Goal: Information Seeking & Learning: Learn about a topic

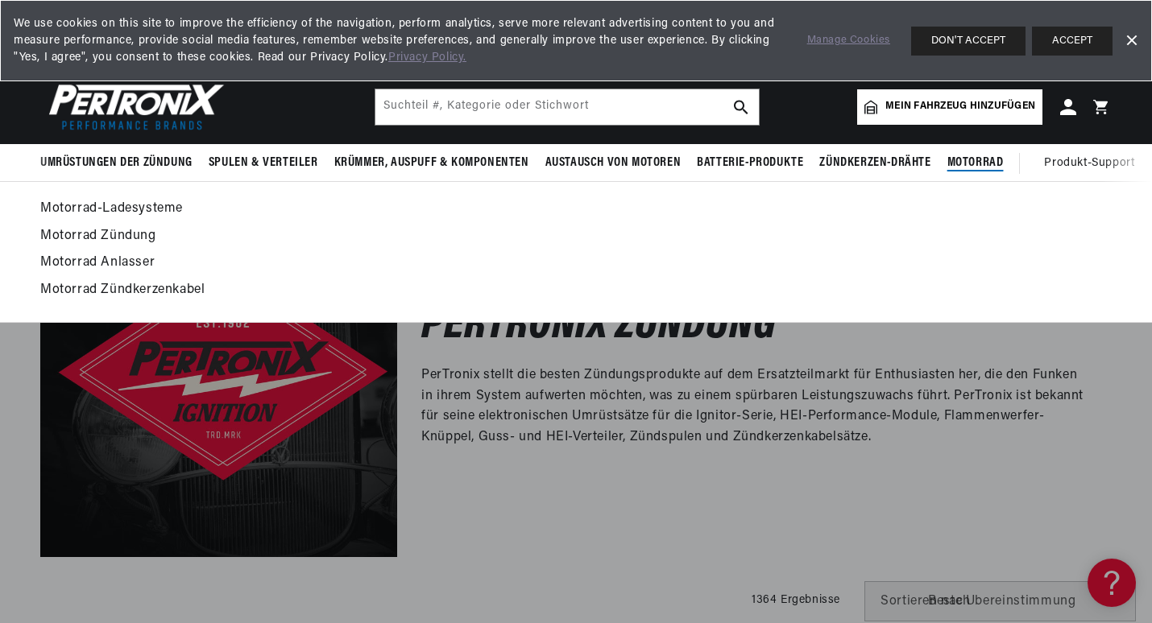
scroll to position [0, 615]
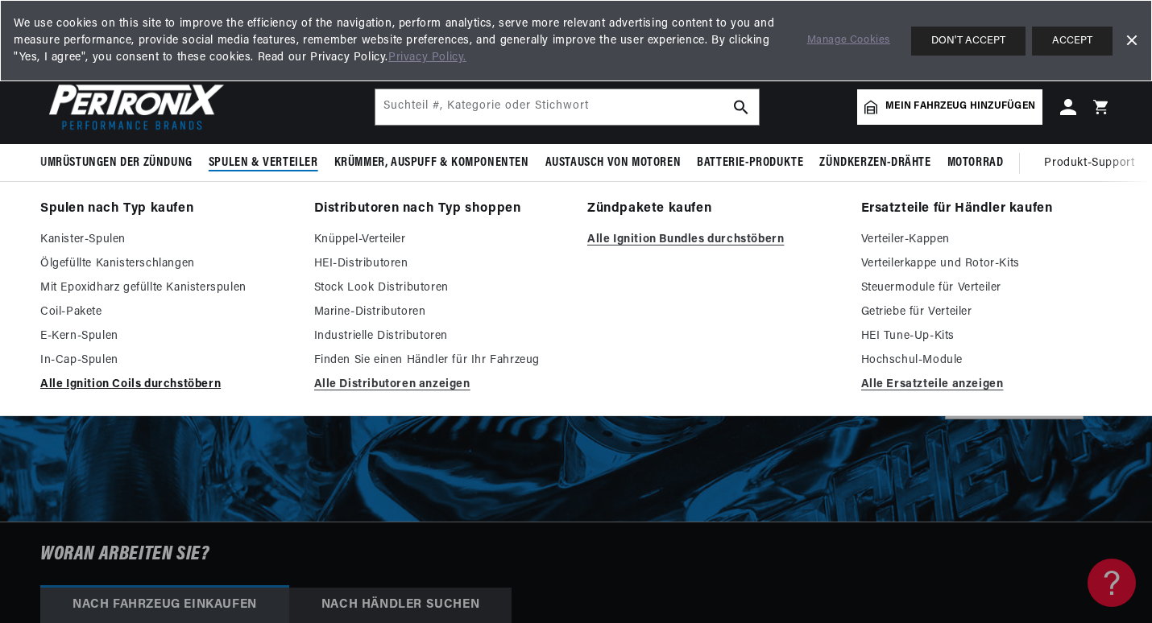
scroll to position [0, 615]
click at [190, 379] on link "Alle Ignition Coils durchstöbern" at bounding box center [165, 384] width 251 height 19
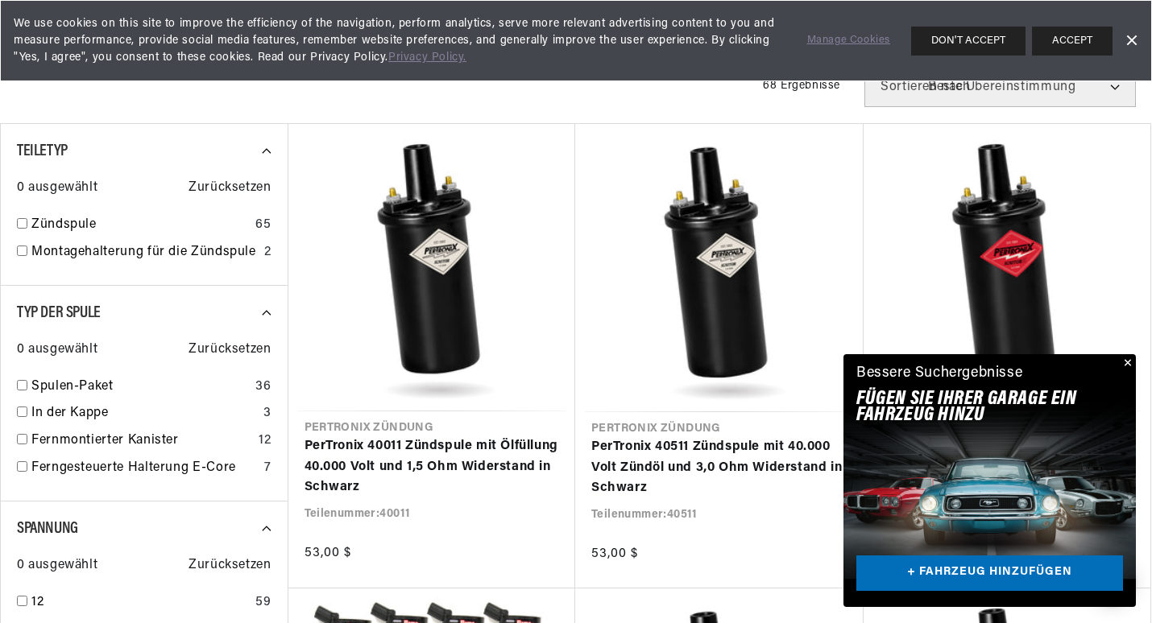
scroll to position [644, 0]
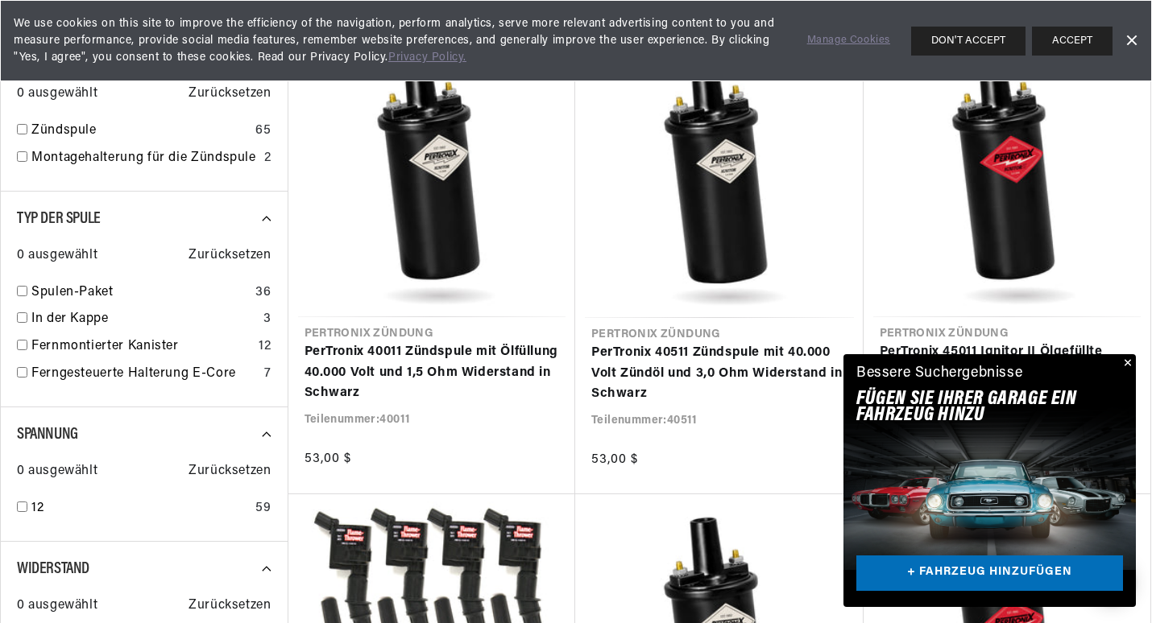
click at [1128, 358] on button "Schließen" at bounding box center [1125, 363] width 19 height 19
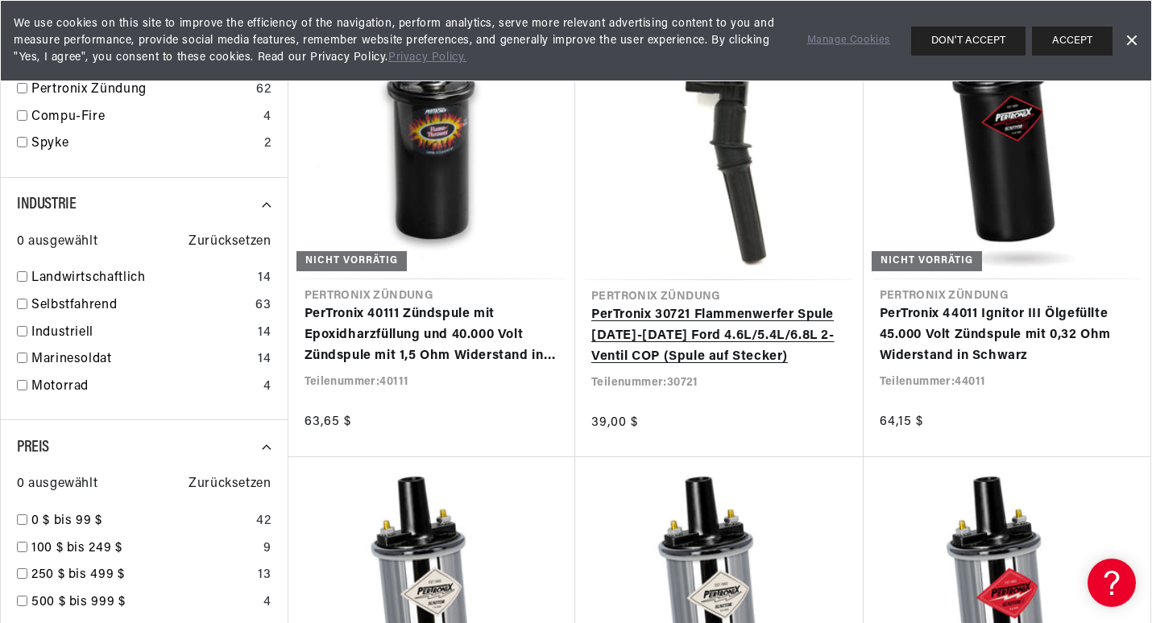
scroll to position [0, 0]
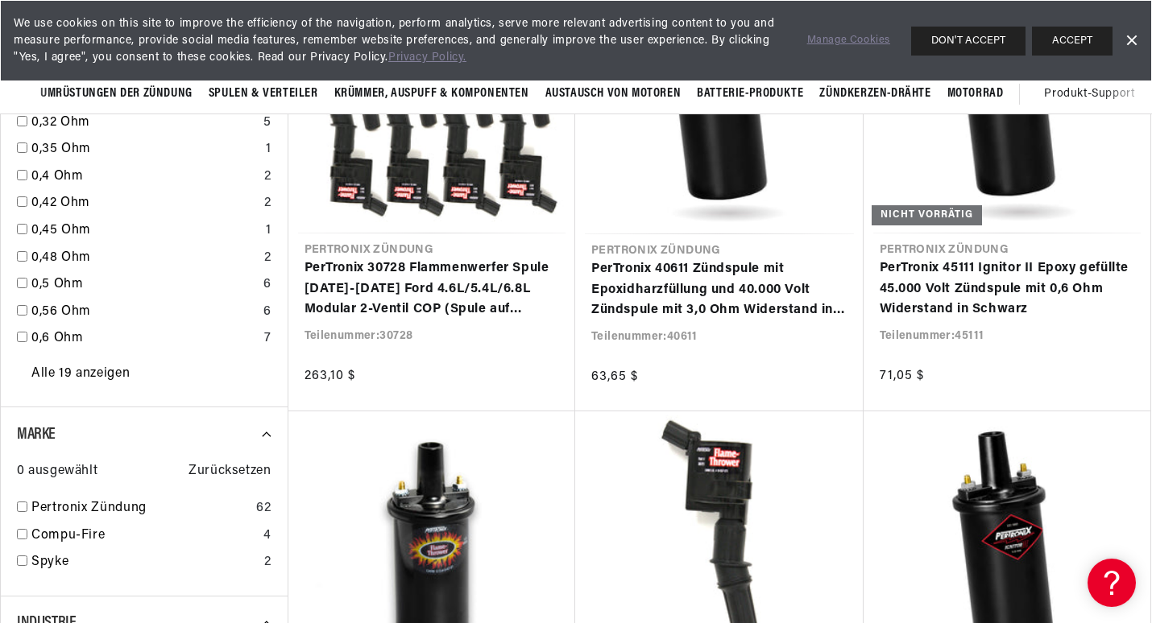
scroll to position [1128, 0]
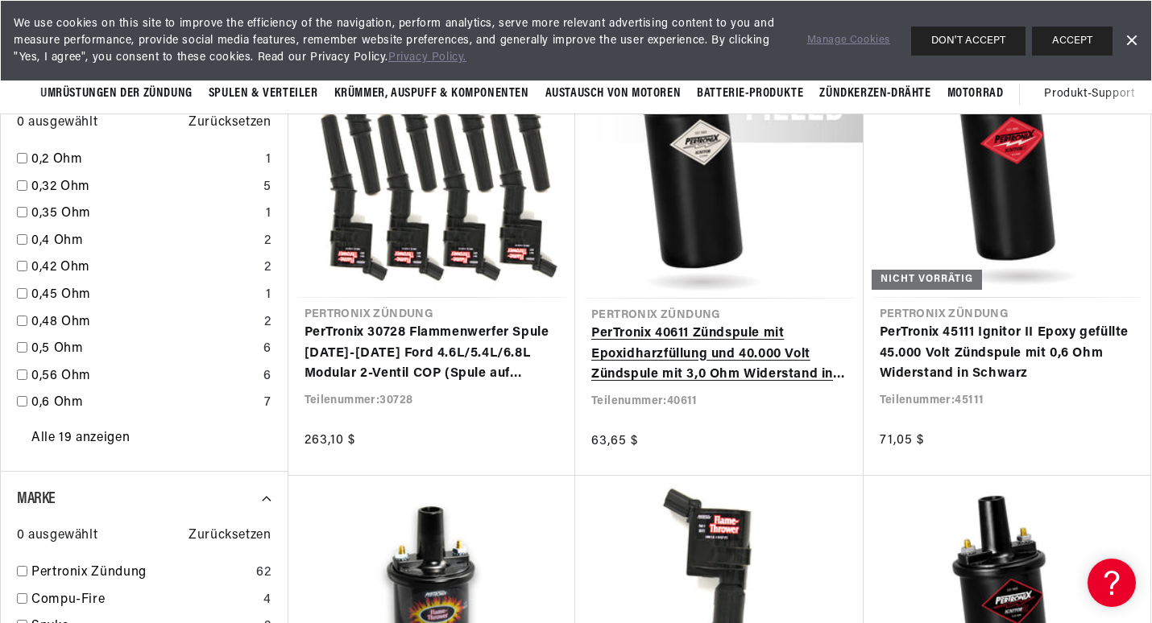
click at [666, 347] on link "PerTronix 40611 Zündspule mit Epoxidharzfüllung und 40.000 Volt Zündspule mit 3…" at bounding box center [719, 355] width 256 height 62
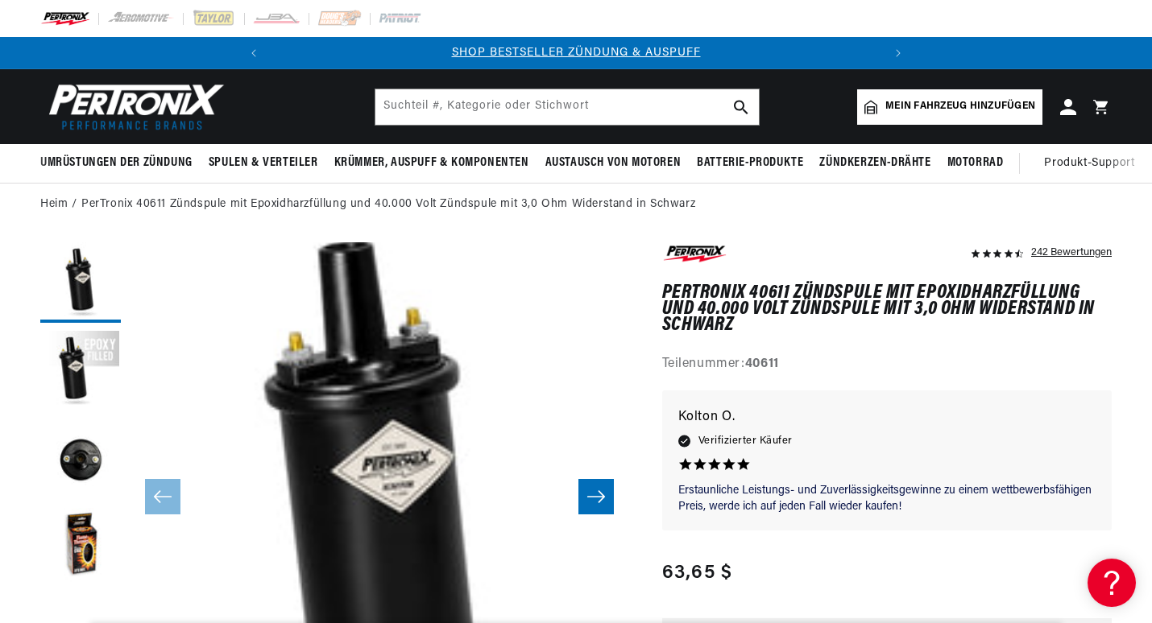
click at [373, 446] on img "Mediengalerie" at bounding box center [576, 451] width 870 height 870
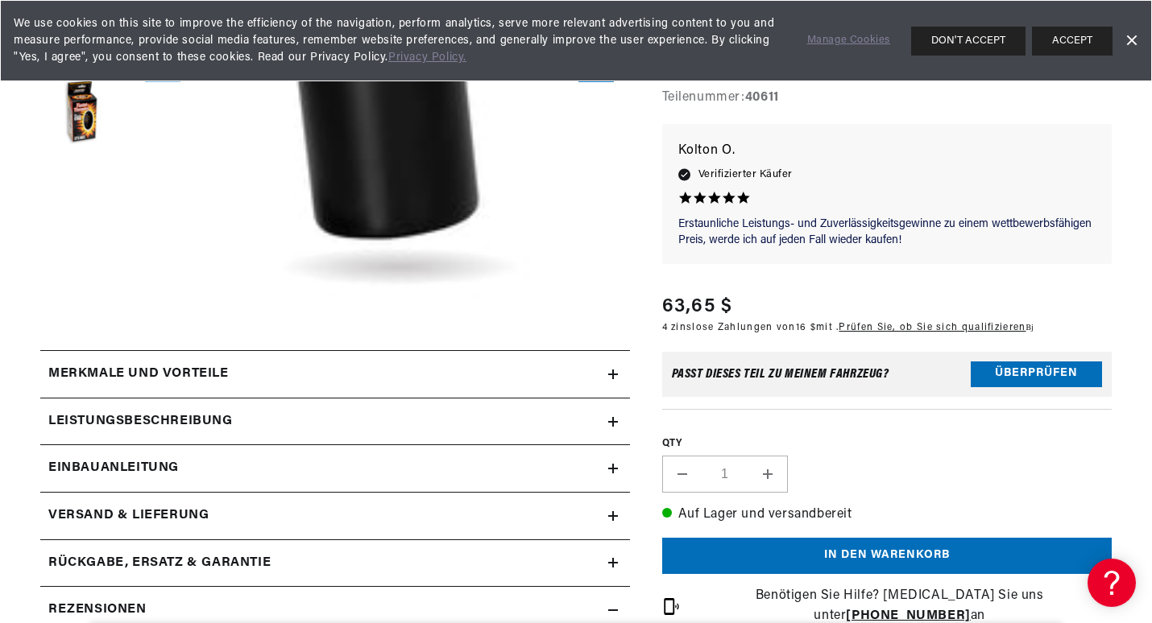
scroll to position [513, 0]
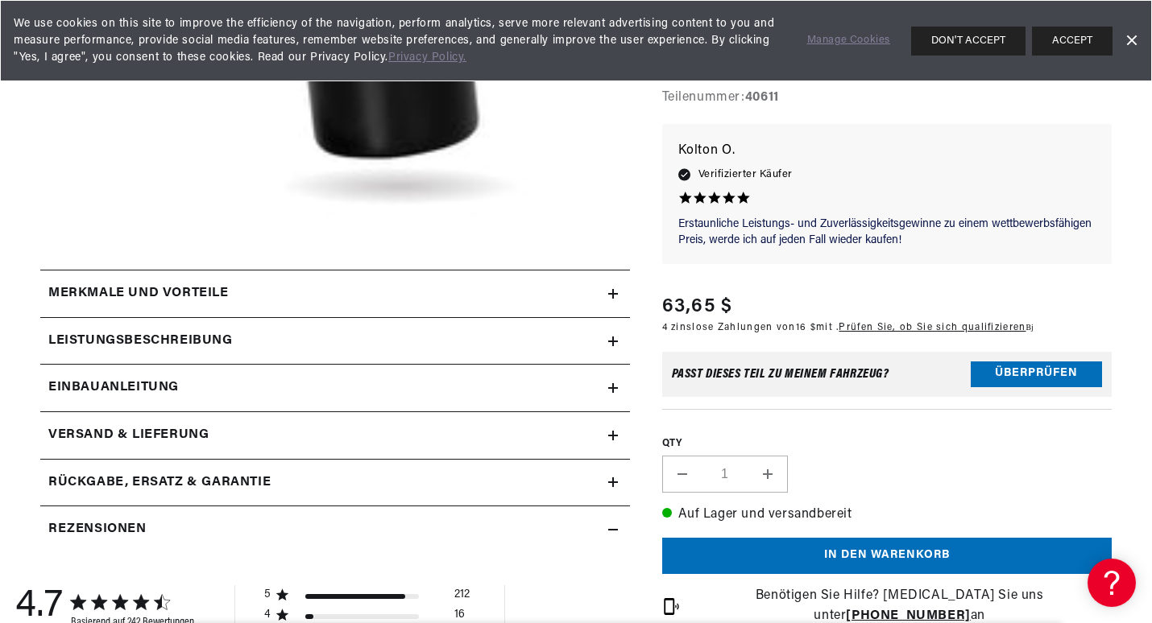
click at [164, 339] on h2 "Leistungsbeschreibung" at bounding box center [140, 341] width 184 height 21
drag, startPoint x: 164, startPoint y: 339, endPoint x: 176, endPoint y: 340, distance: 11.3
click at [176, 340] on h2 "Leistungsbeschreibung" at bounding box center [140, 341] width 184 height 21
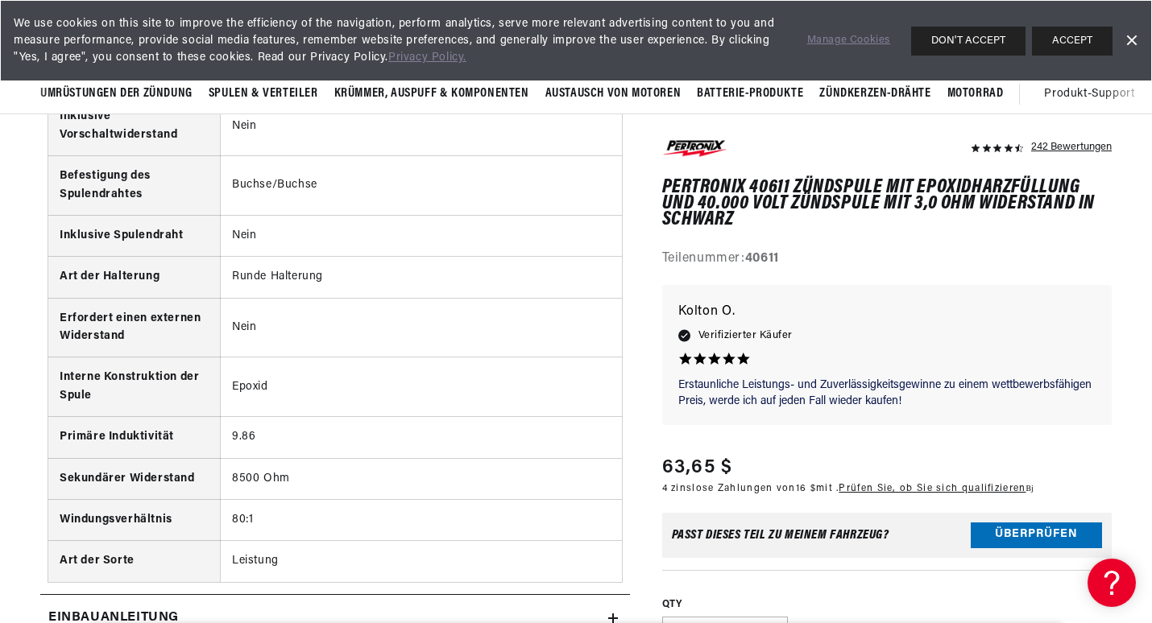
scroll to position [0, 0]
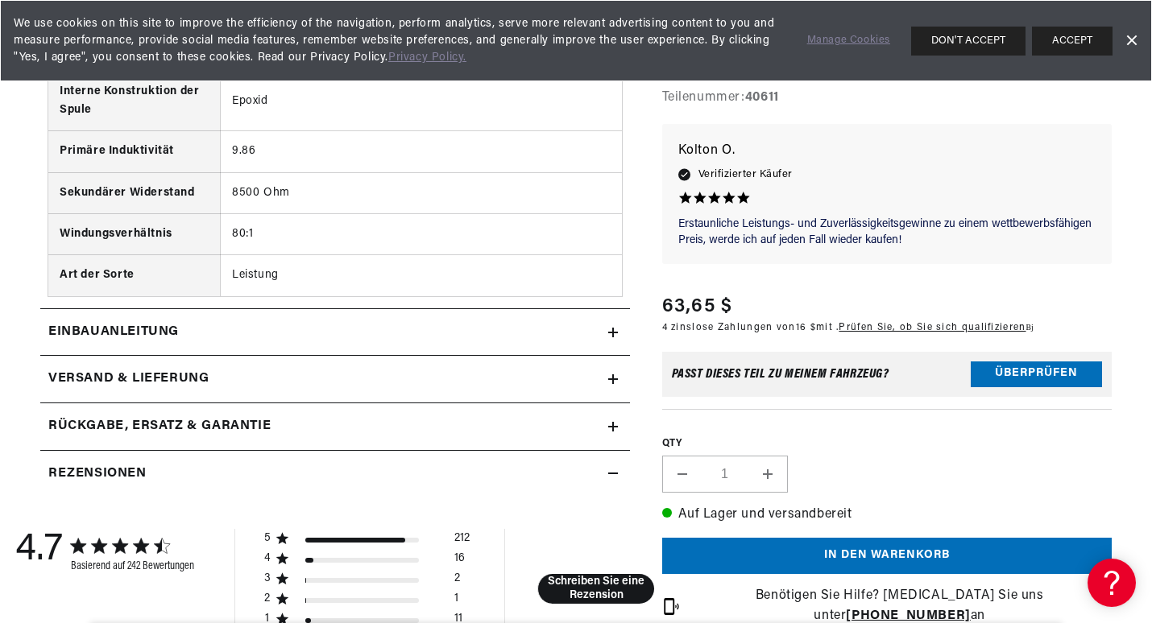
click at [150, 327] on h2 "Einbauanleitung" at bounding box center [113, 332] width 130 height 21
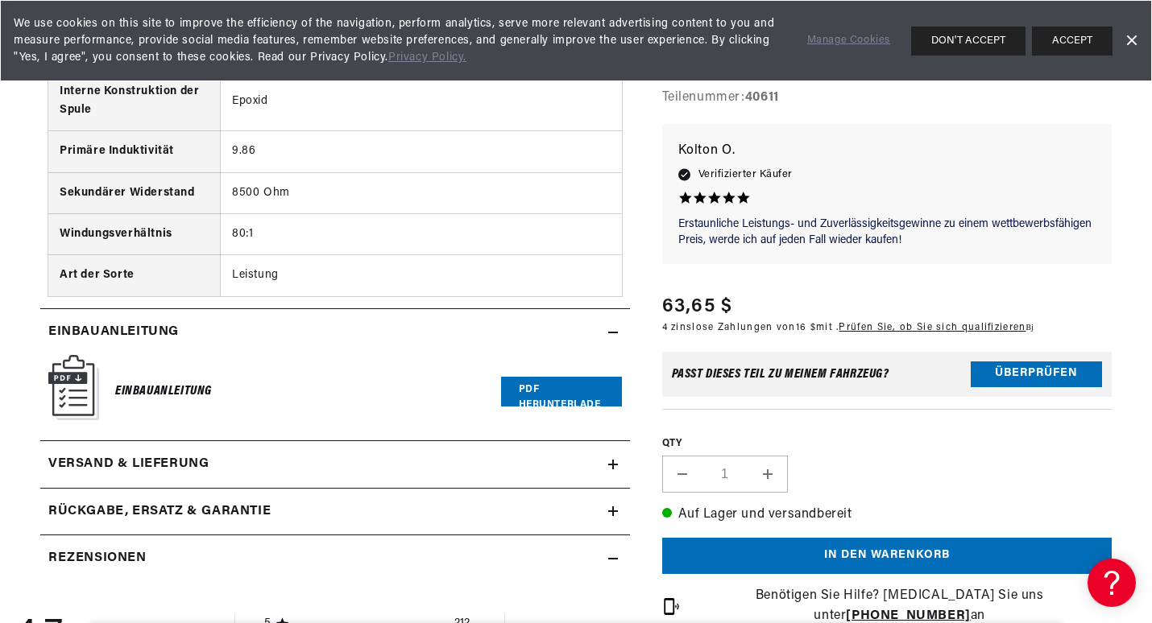
click at [150, 327] on h2 "Einbauanleitung" at bounding box center [113, 332] width 130 height 21
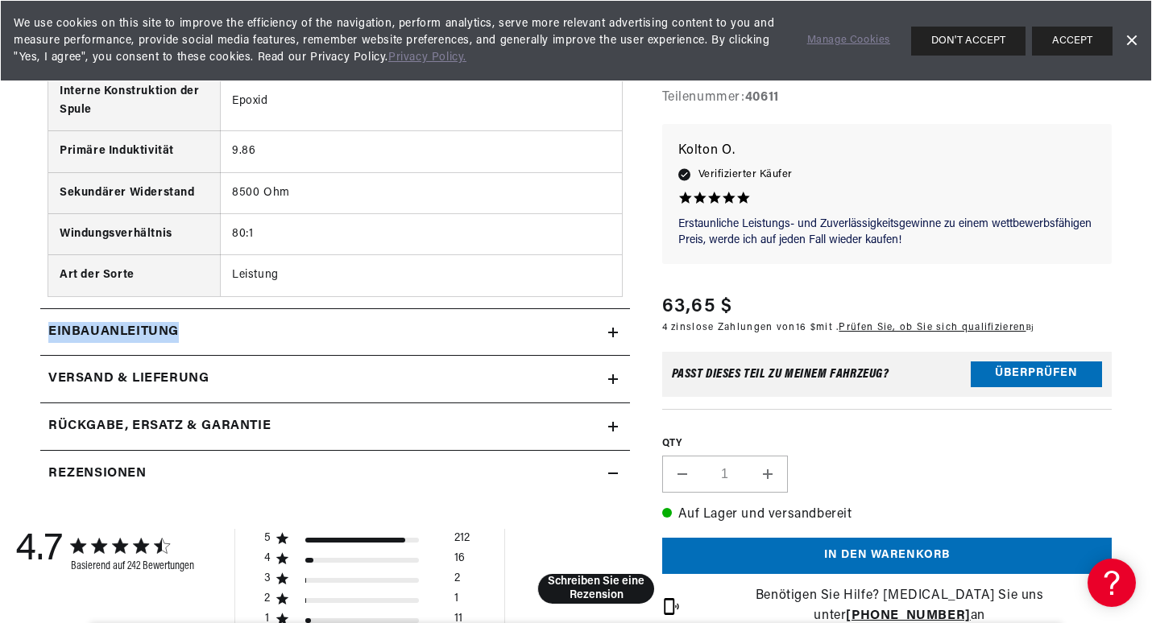
scroll to position [0, 615]
drag, startPoint x: 150, startPoint y: 327, endPoint x: 127, endPoint y: 328, distance: 22.6
click at [127, 328] on h2 "Einbauanleitung" at bounding box center [113, 332] width 130 height 21
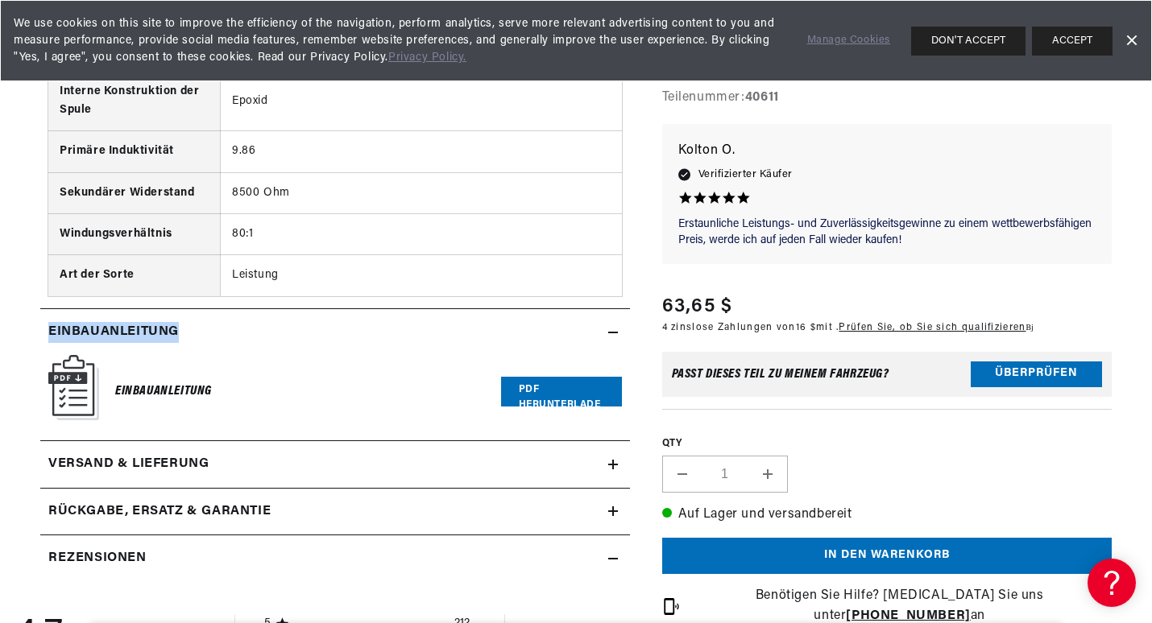
click at [127, 328] on h2 "Einbauanleitung" at bounding box center [113, 332] width 130 height 21
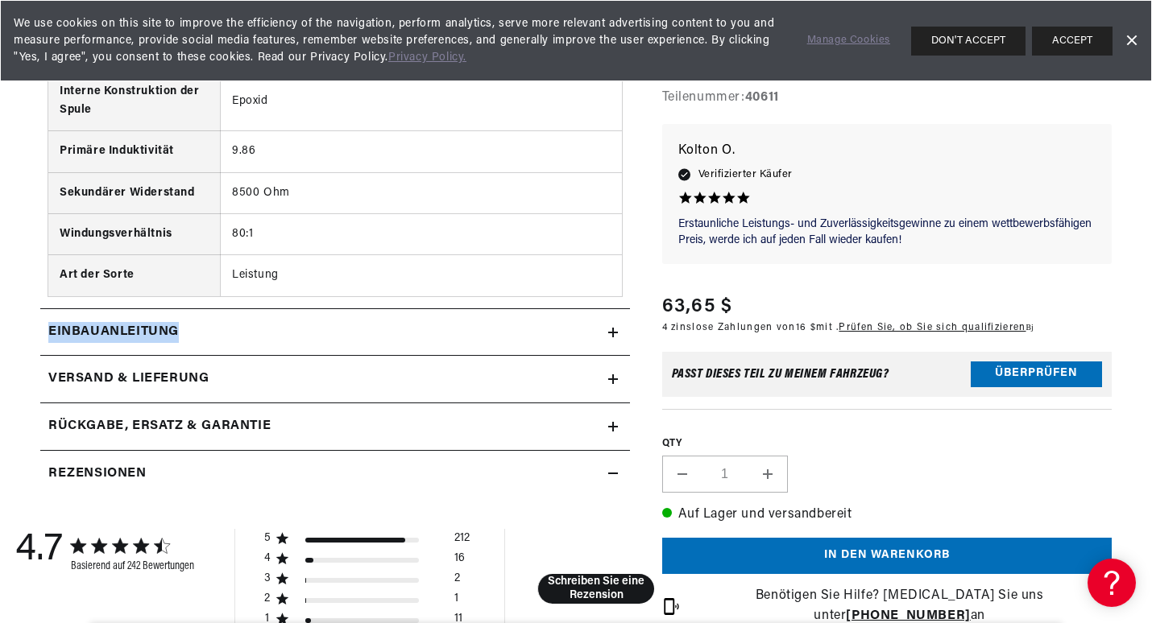
click at [127, 328] on h2 "Einbauanleitung" at bounding box center [113, 332] width 130 height 21
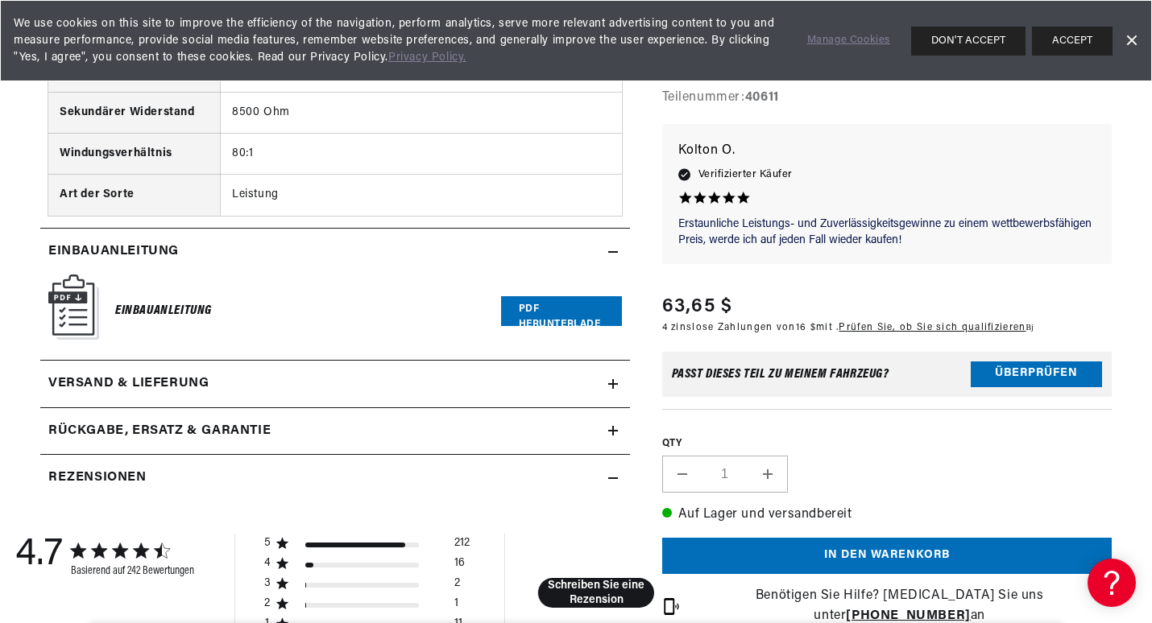
scroll to position [0, 0]
click at [538, 307] on link "PDF herunterladen" at bounding box center [561, 311] width 121 height 30
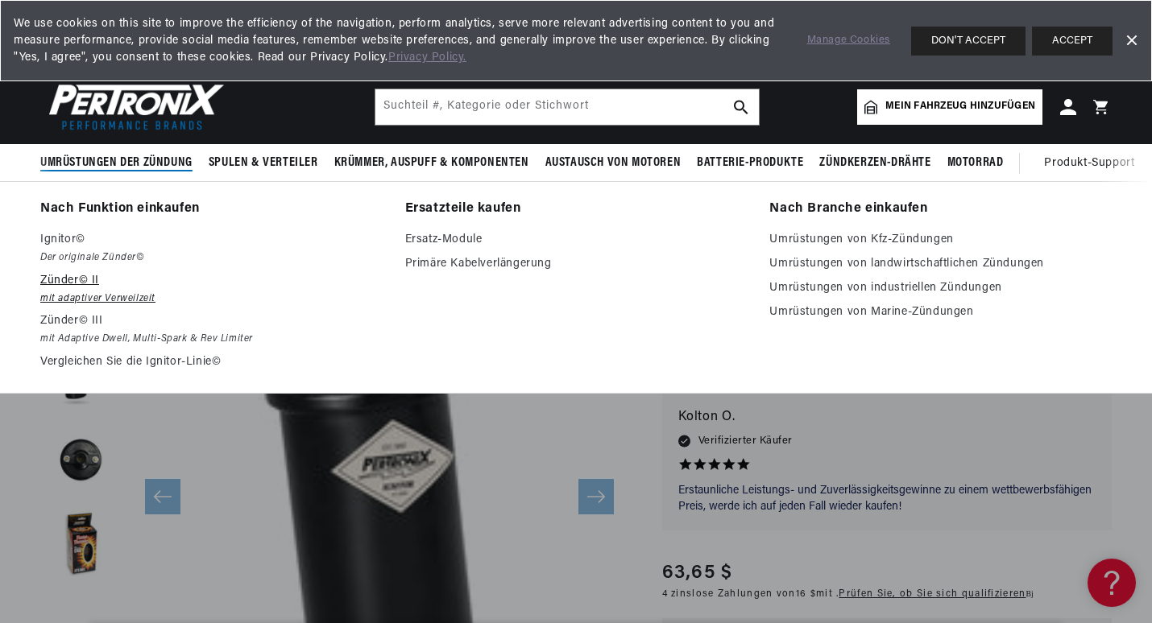
click at [72, 281] on p "Zünder© II" at bounding box center [211, 280] width 342 height 19
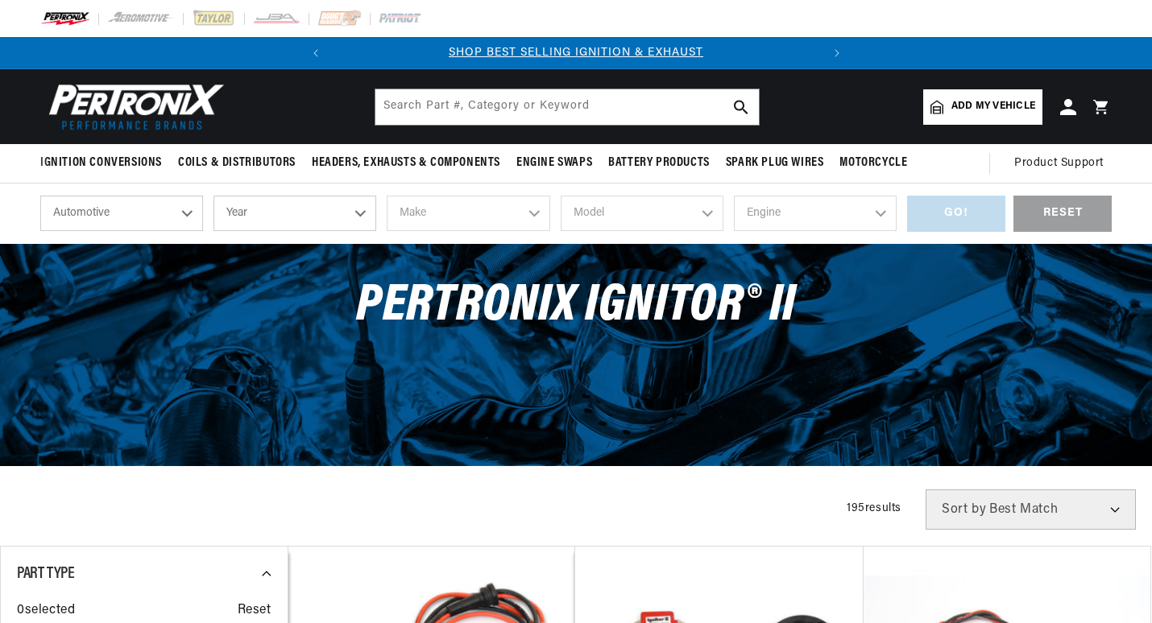
click at [114, 294] on div "PerTronix Ignitor® II" at bounding box center [576, 314] width 1152 height 141
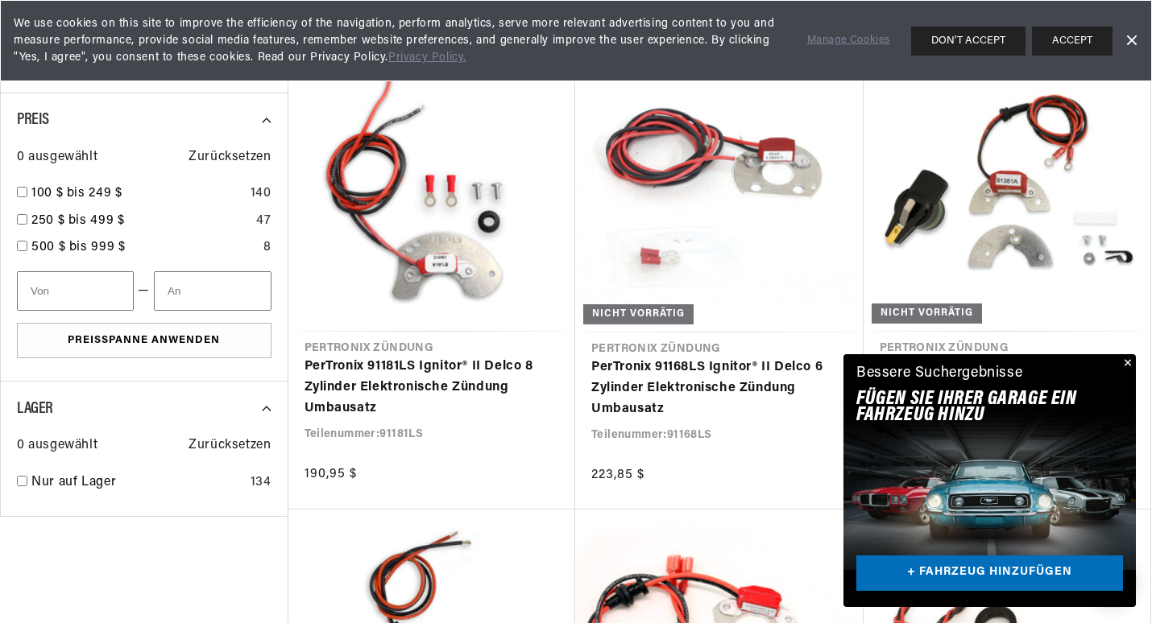
click at [208, 295] on input "number" at bounding box center [212, 290] width 117 height 39
type input "100"
click at [147, 333] on button "Preisspanne anwenden" at bounding box center [144, 341] width 255 height 36
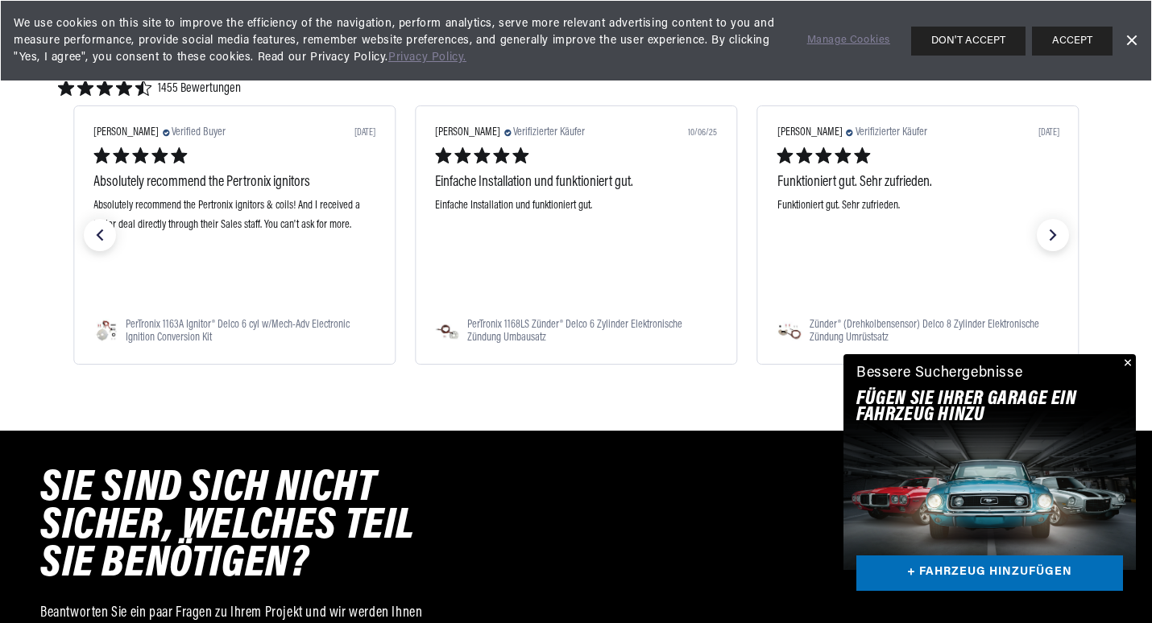
scroll to position [1450, 0]
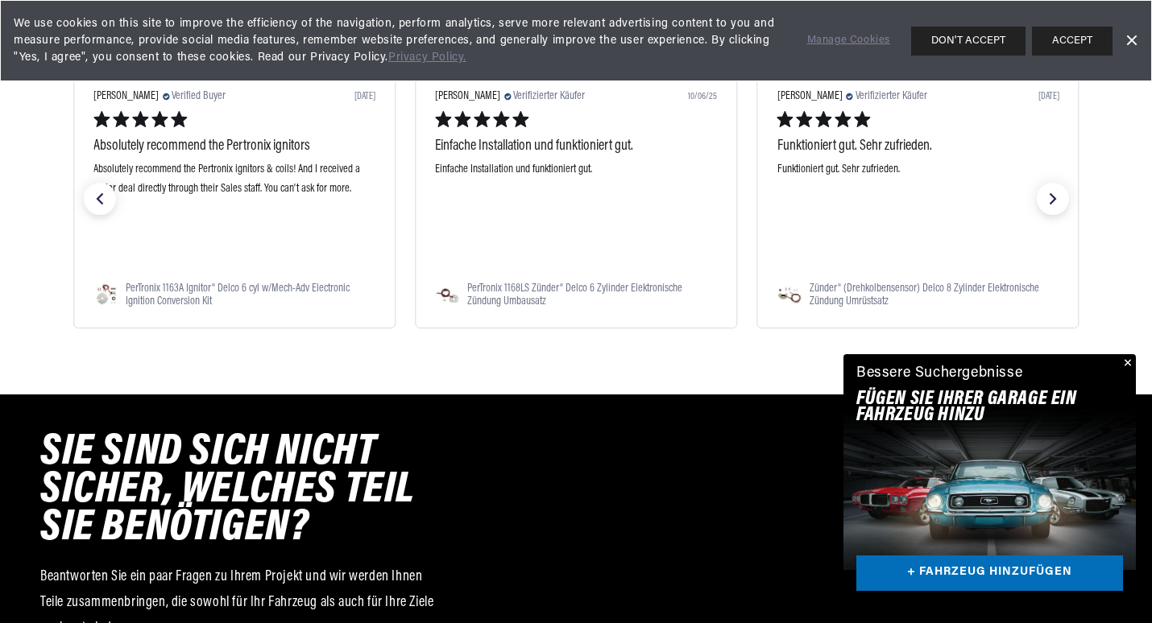
click at [1126, 360] on button "Schließen" at bounding box center [1125, 363] width 19 height 19
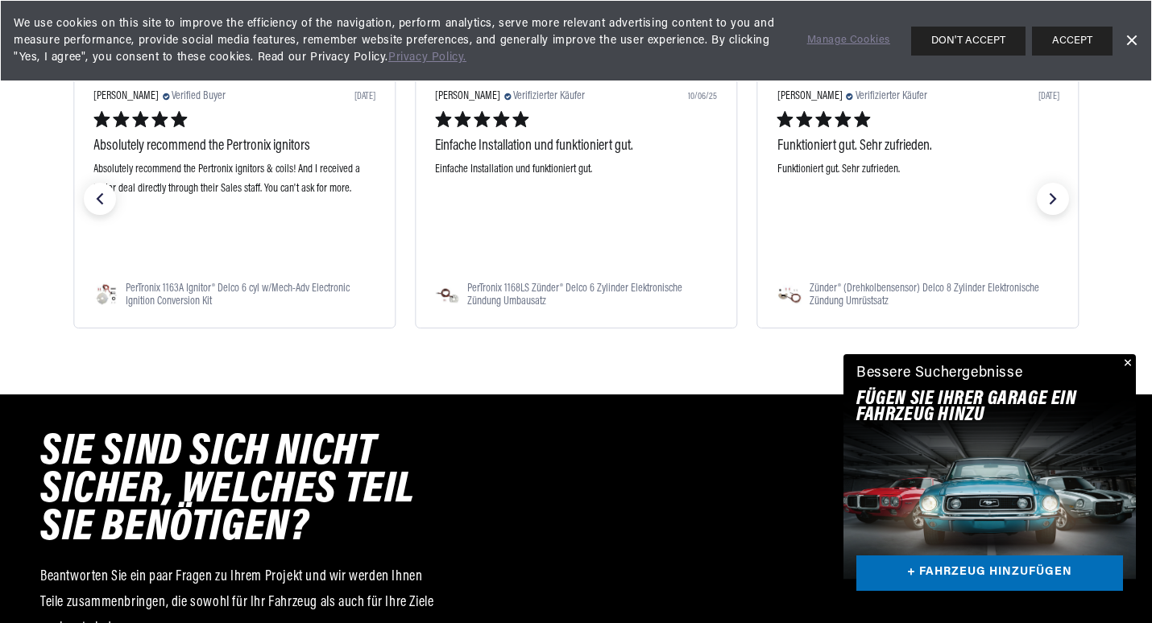
click at [1126, 360] on div "Bessere Suchergebnisse Fügen Sie Ihrer Garage ein FAHRZEUG hinzu + FAHRZEUG HIN…" at bounding box center [989, 480] width 292 height 253
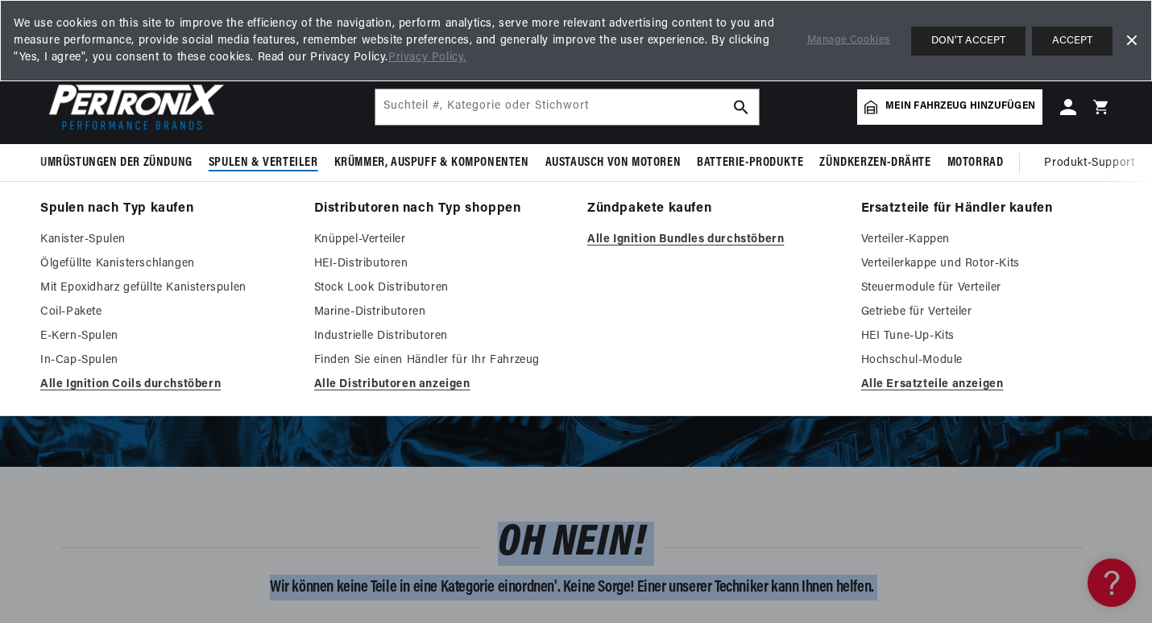
scroll to position [0, 615]
click at [73, 309] on link "Coil-Pakete" at bounding box center [165, 312] width 251 height 19
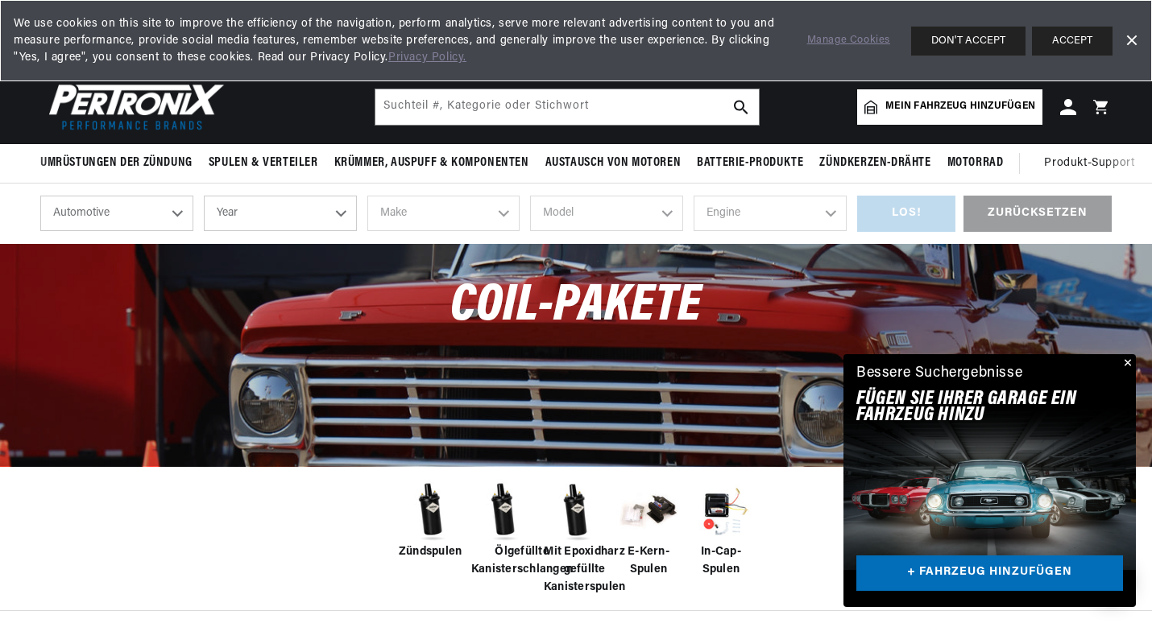
click at [1125, 357] on button "Schließen" at bounding box center [1125, 363] width 19 height 19
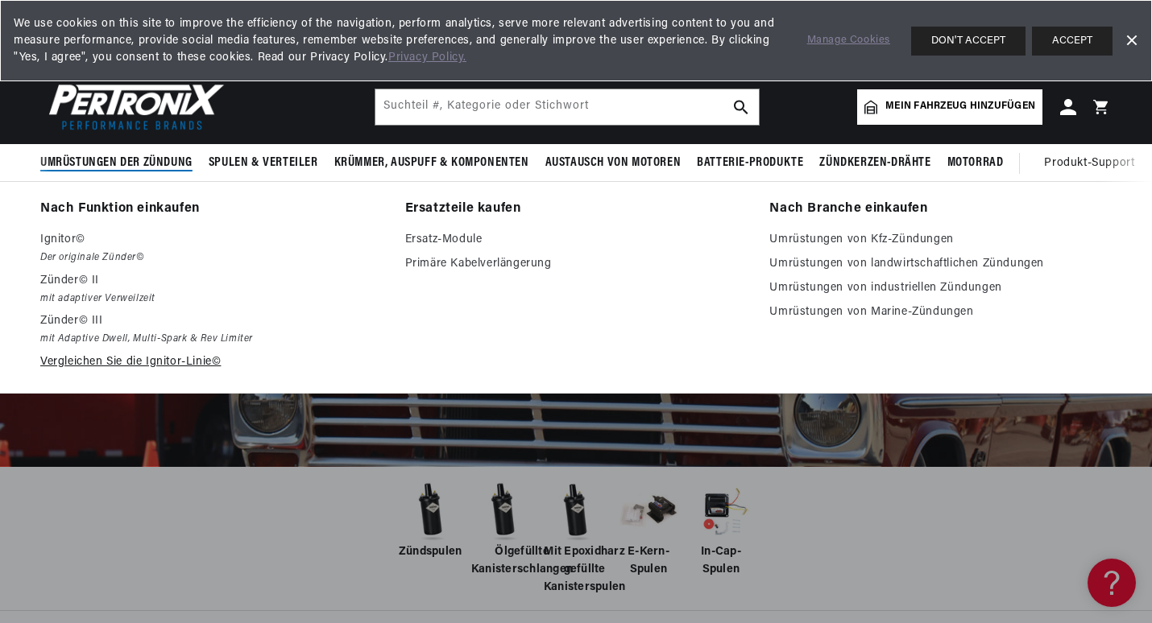
click at [124, 358] on link "Vergleichen Sie die Ignitor-Linie©" at bounding box center [211, 362] width 342 height 19
click at [124, 359] on link "Vergleichen Sie die Ignitor-Linie©" at bounding box center [211, 362] width 342 height 19
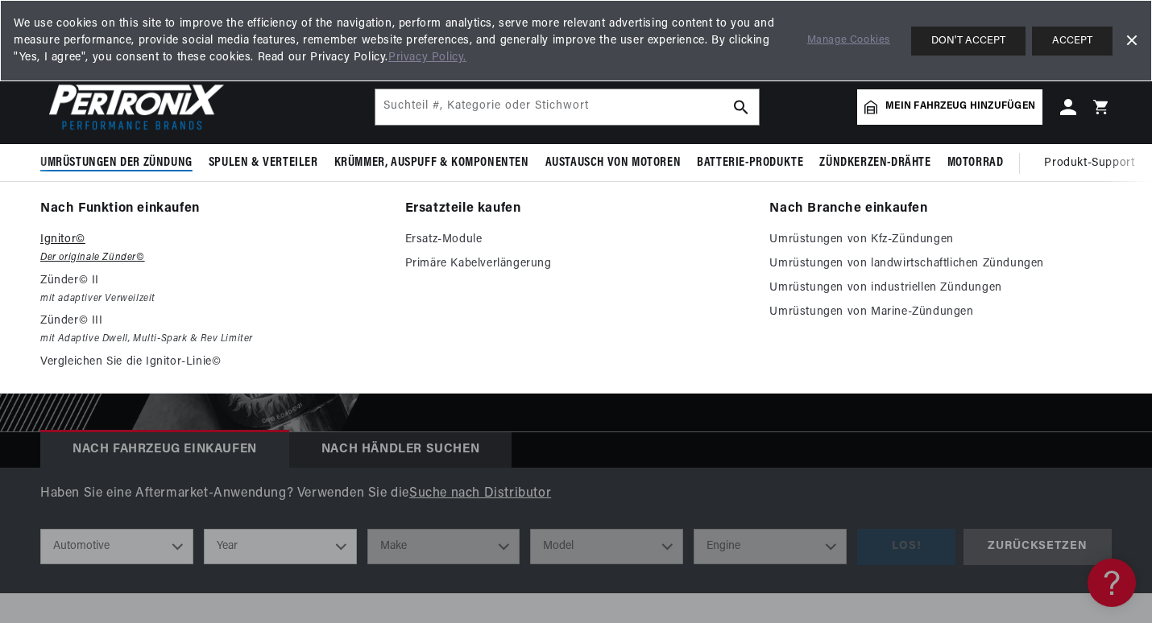
click at [107, 255] on em "Der originale Zünder©" at bounding box center [211, 258] width 342 height 17
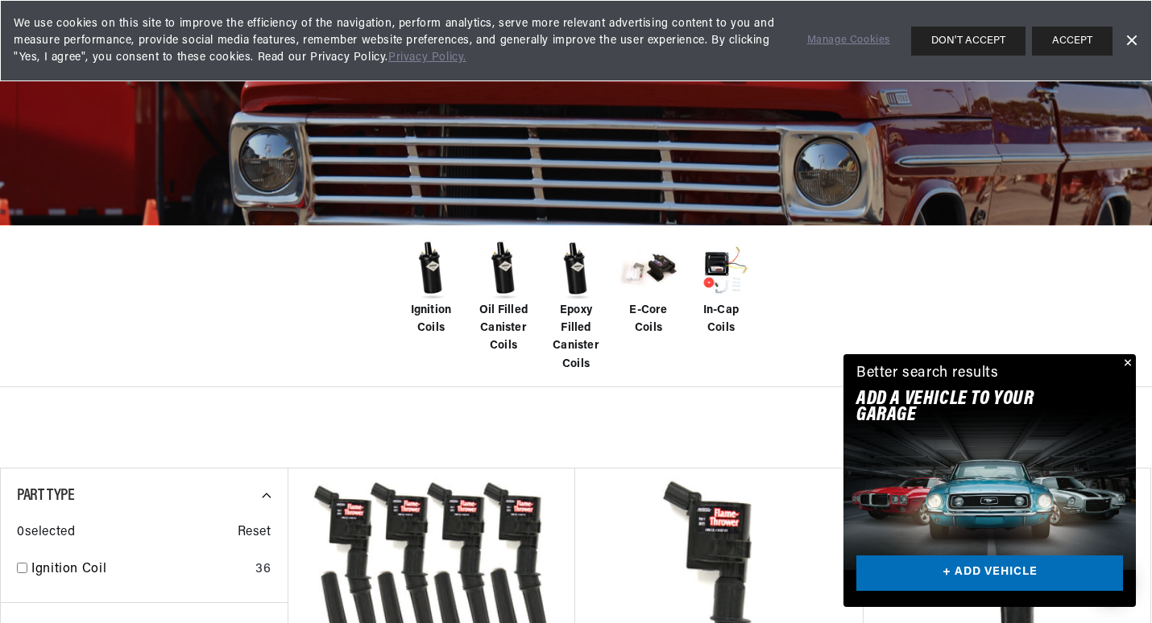
scroll to position [0, 488]
click at [574, 292] on img at bounding box center [576, 270] width 64 height 64
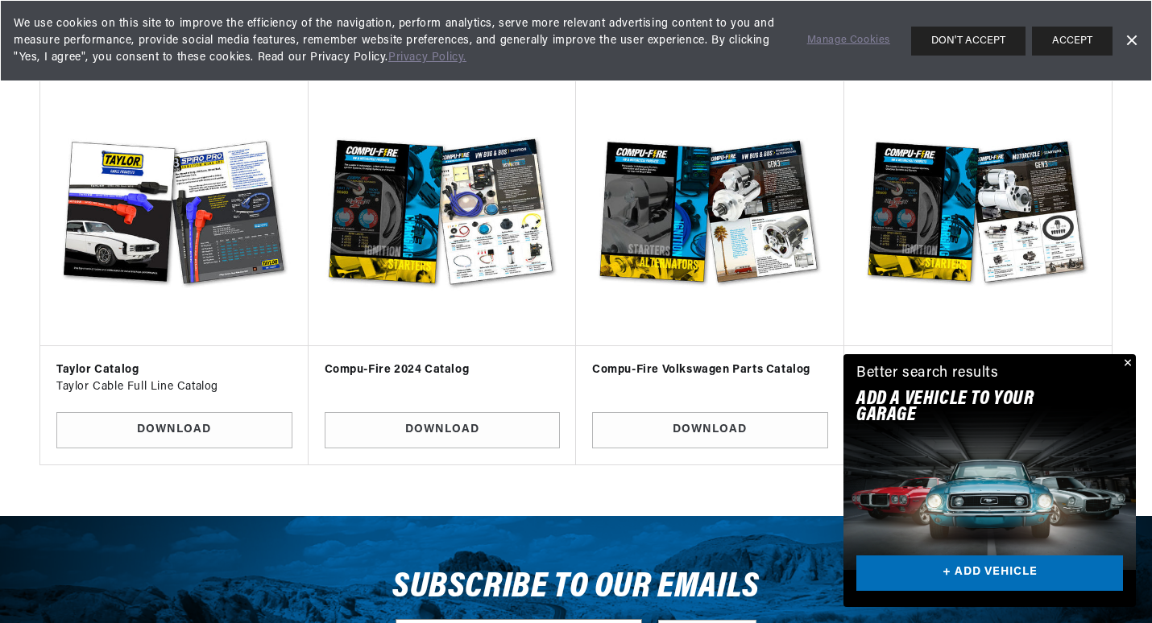
scroll to position [2900, 0]
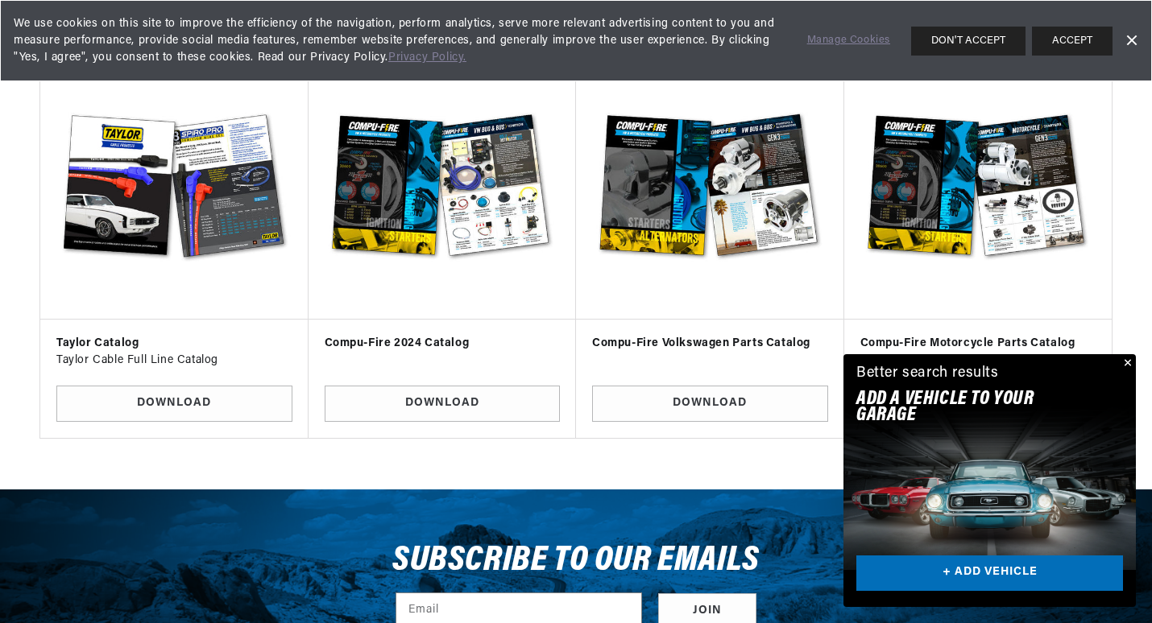
click at [1123, 358] on button "Close" at bounding box center [1125, 363] width 19 height 19
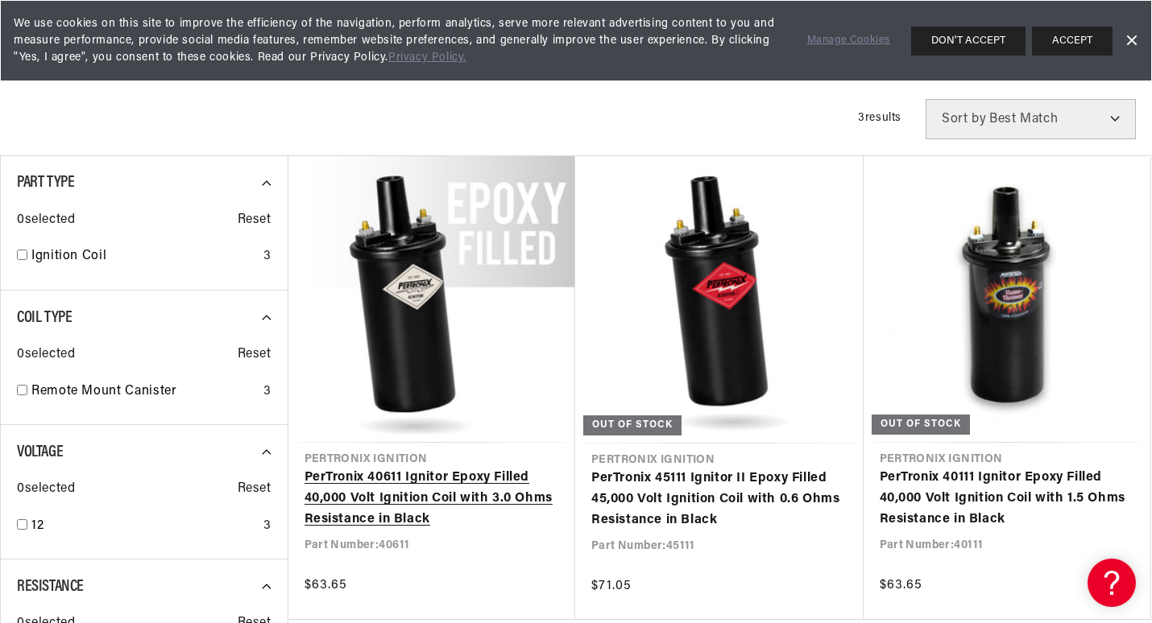
scroll to position [564, 0]
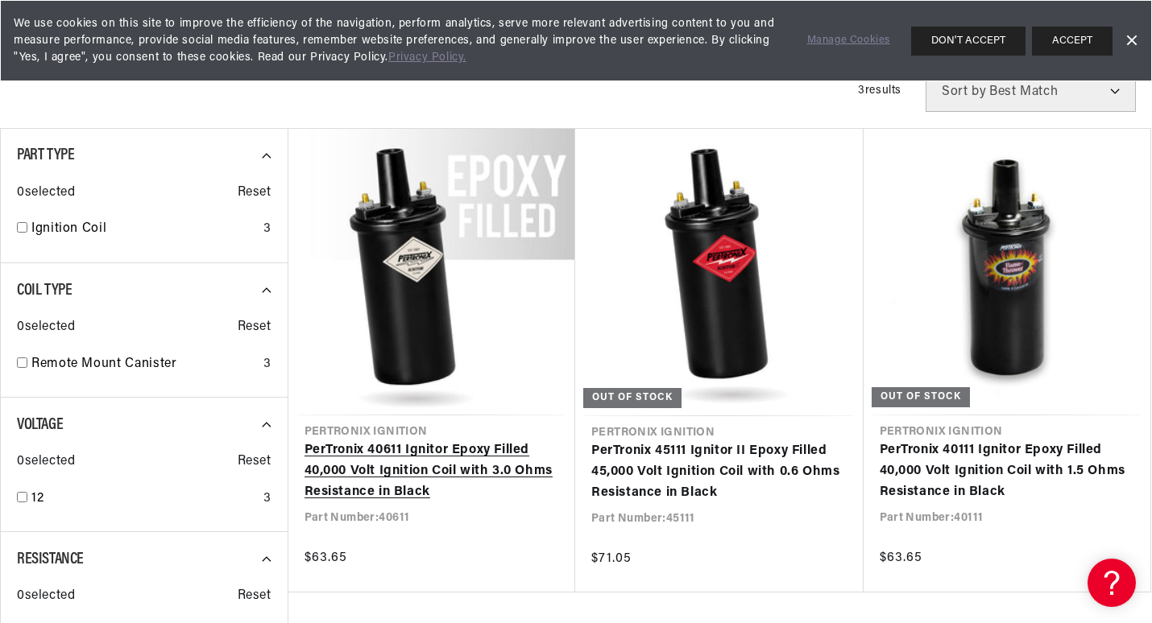
click at [384, 452] on link "PerTronix 40611 Ignitor Epoxy Filled 40,000 Volt Ignition Coil with 3.0 Ohms Re…" at bounding box center [431, 472] width 255 height 62
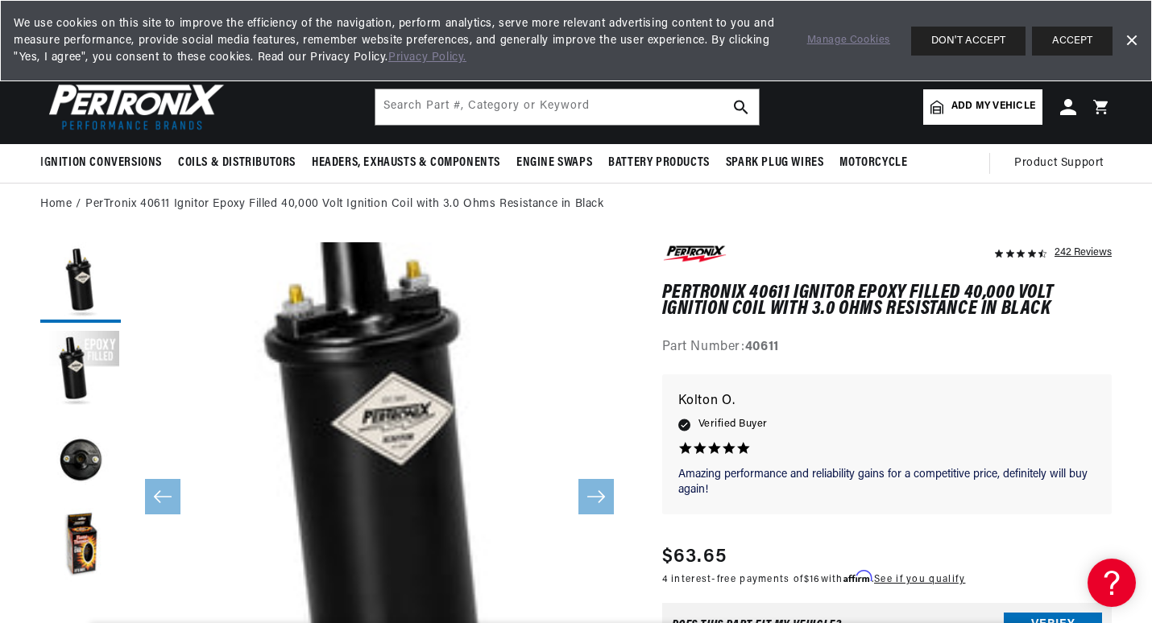
scroll to position [50, 0]
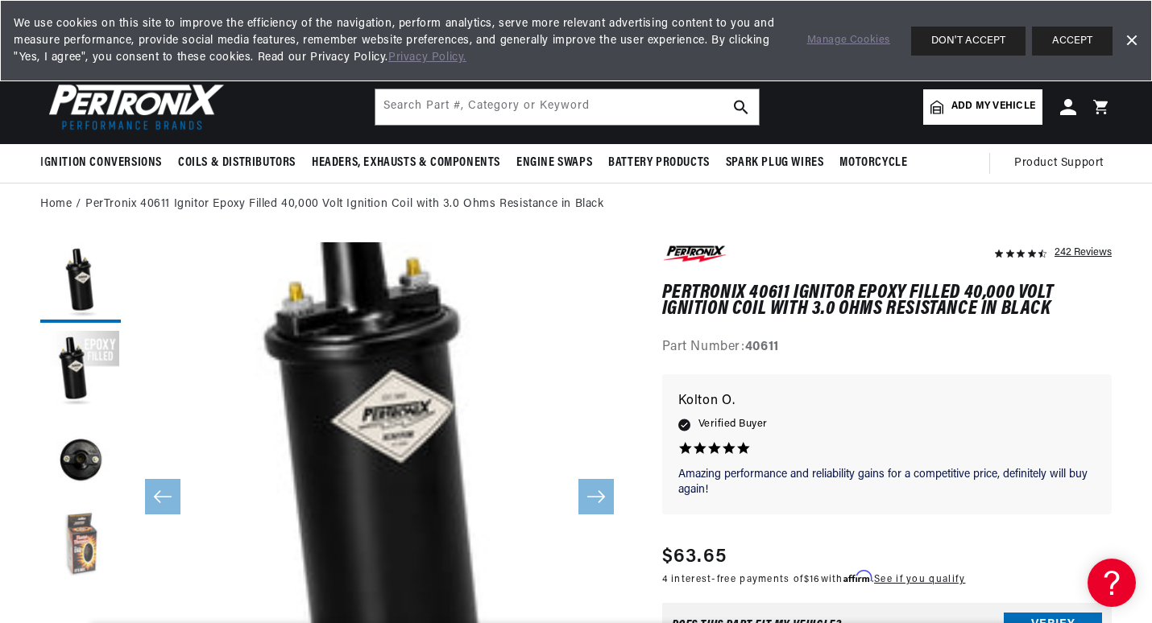
click at [77, 538] on button "Load image 4 in gallery view" at bounding box center [80, 548] width 81 height 81
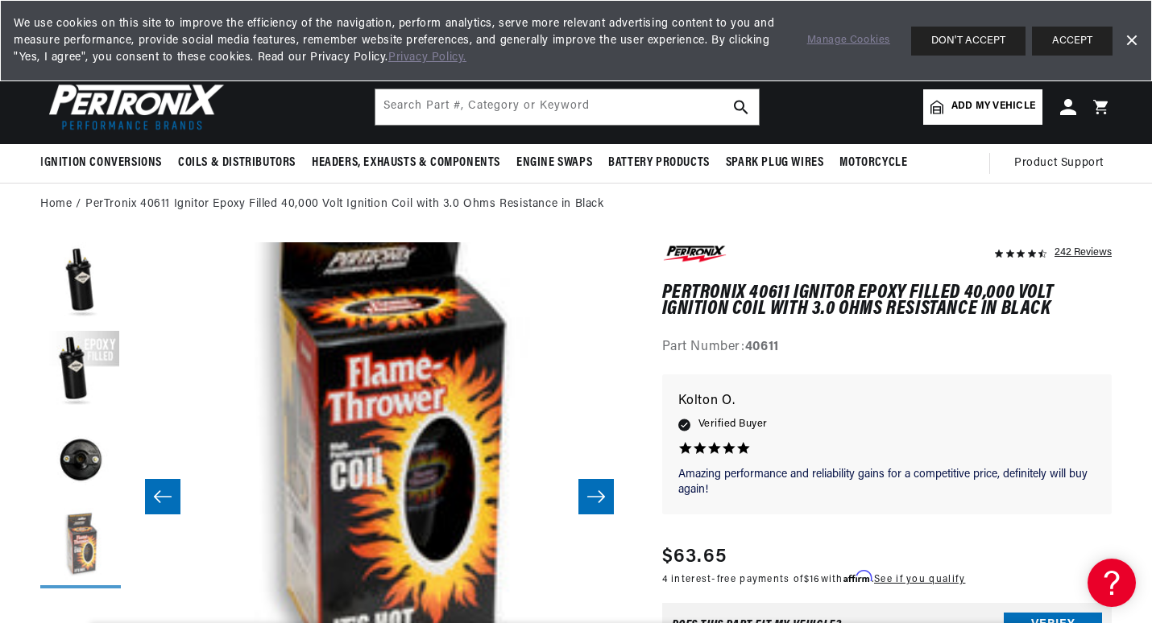
scroll to position [0, 0]
click at [81, 451] on button "Load image 3 in gallery view" at bounding box center [80, 460] width 81 height 81
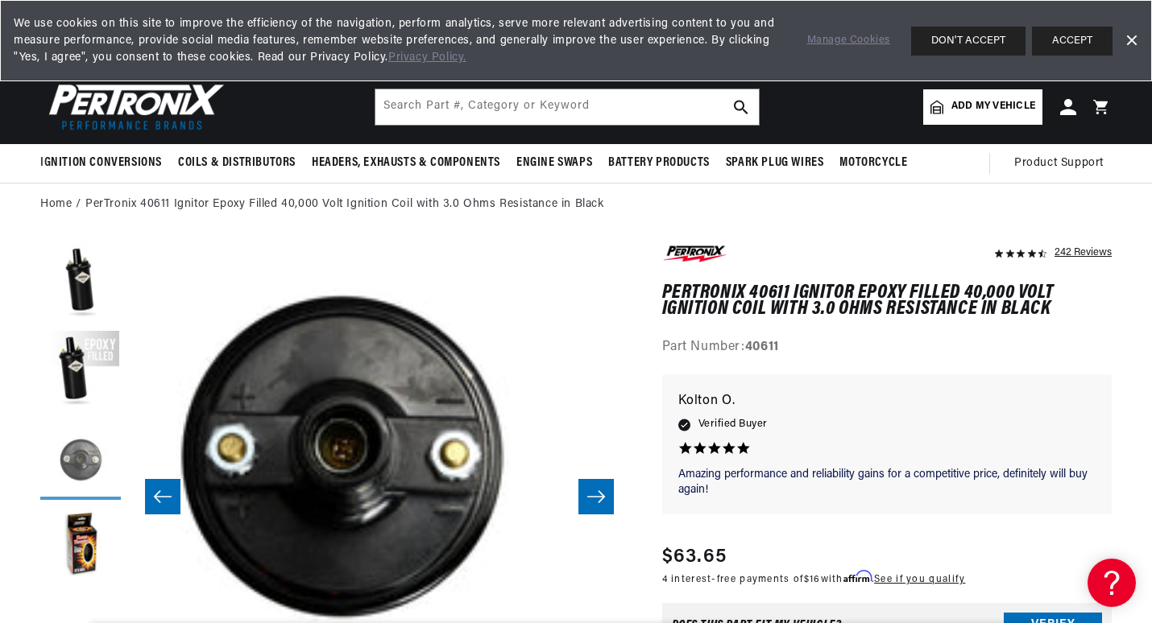
scroll to position [50, 1001]
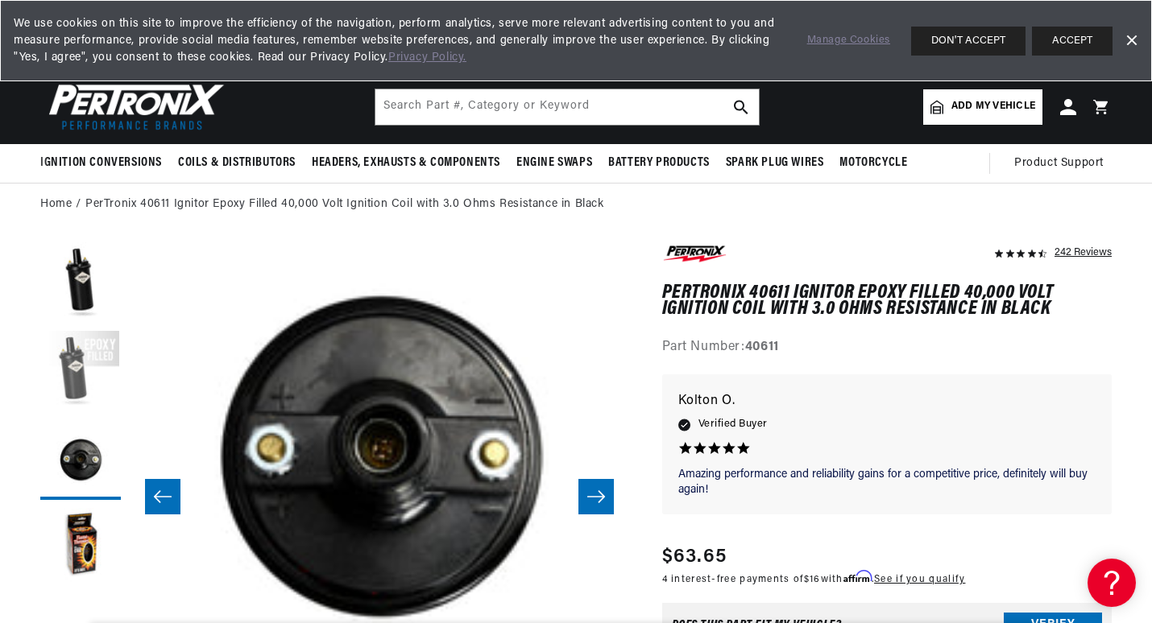
click at [72, 357] on button "Load image 2 in gallery view" at bounding box center [80, 371] width 81 height 81
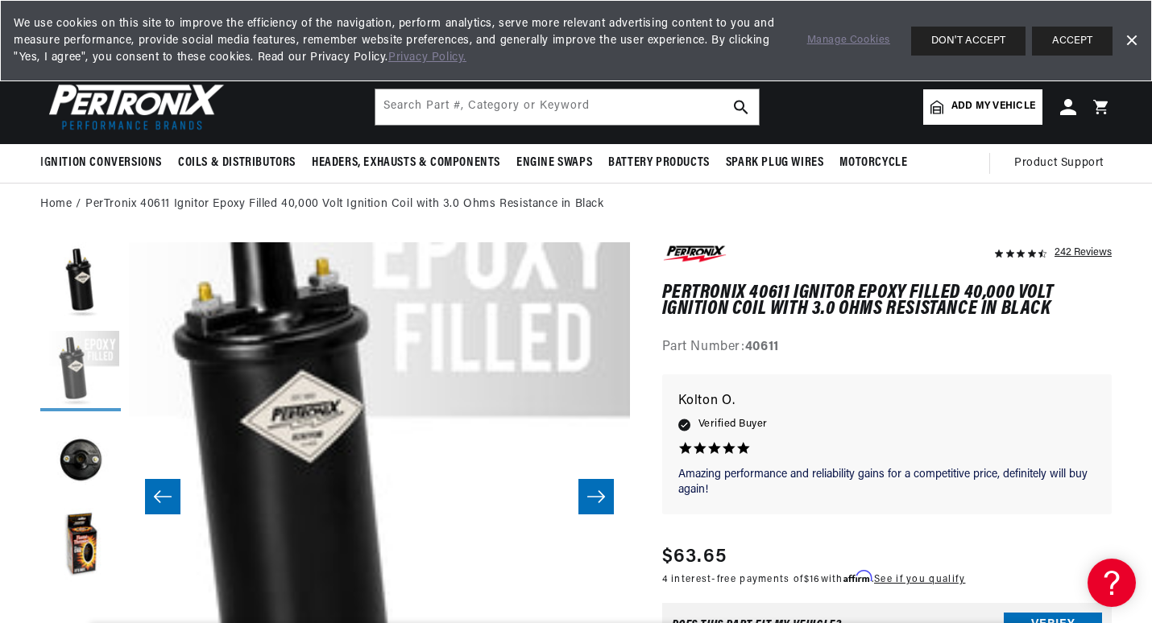
scroll to position [50, 501]
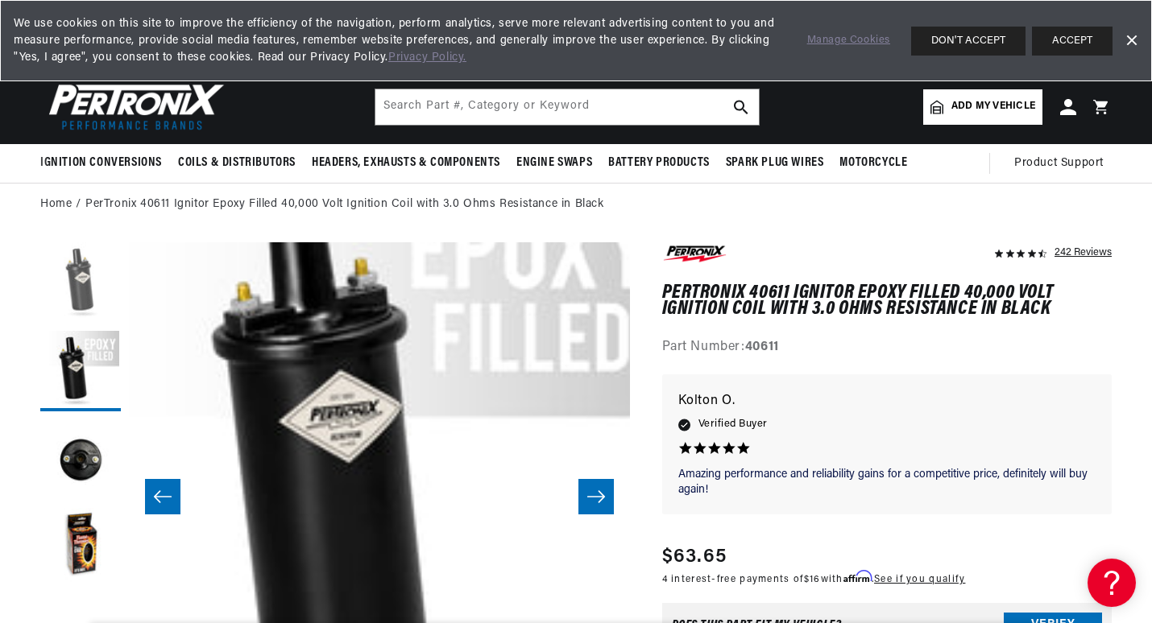
click at [77, 281] on button "Load image 1 in gallery view" at bounding box center [80, 282] width 81 height 81
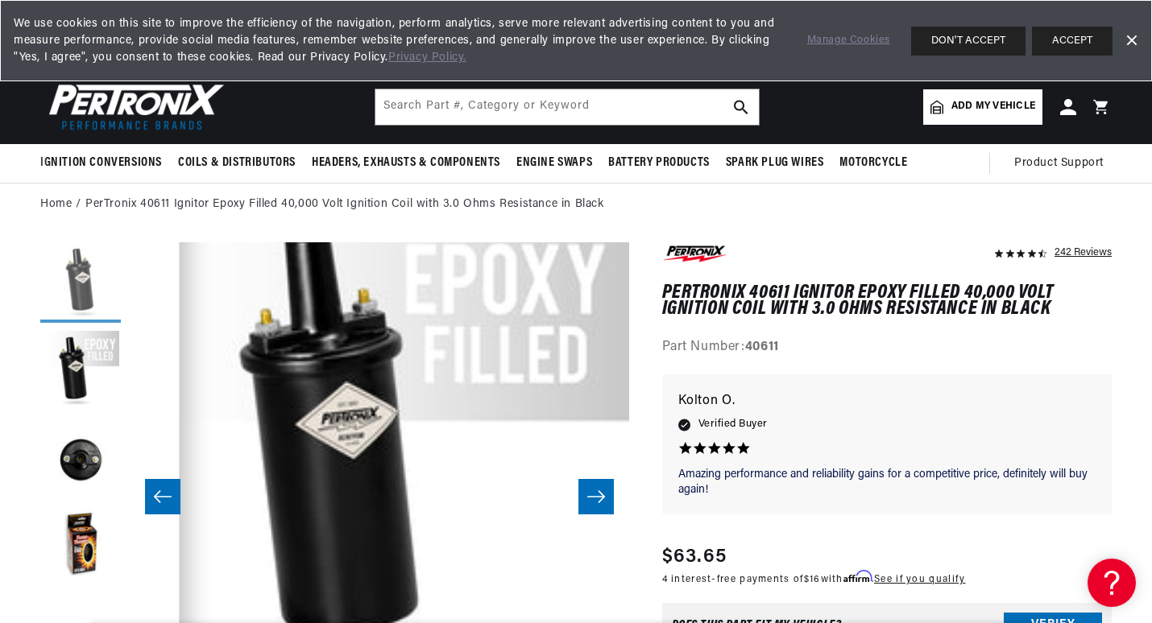
click at [77, 281] on button "Load image 1 in gallery view" at bounding box center [80, 282] width 81 height 81
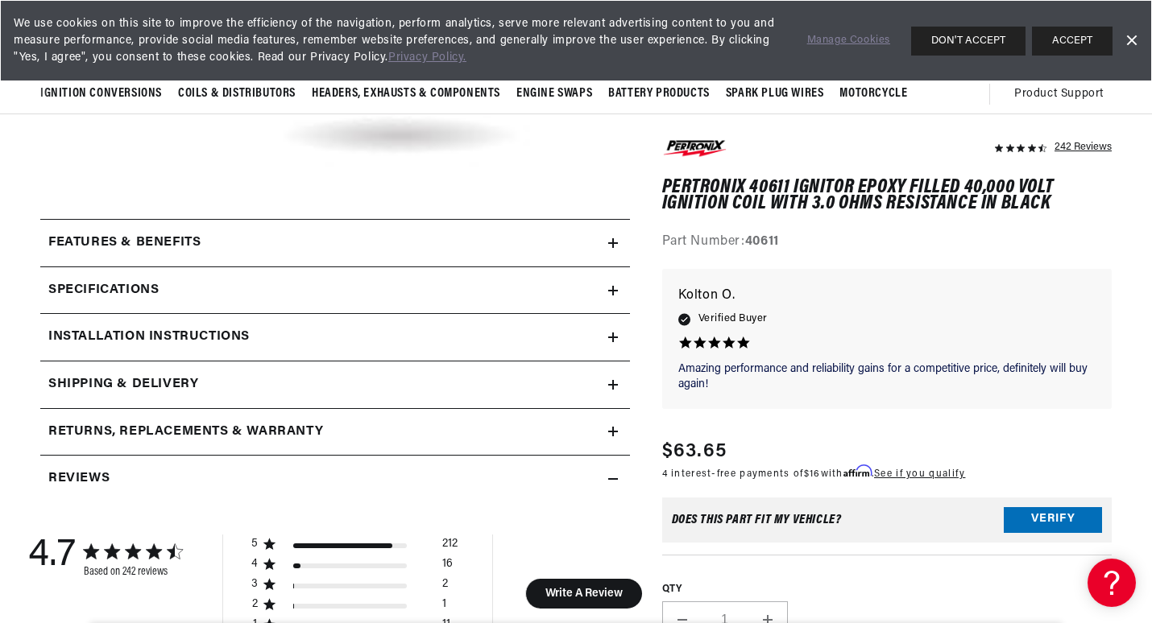
scroll to position [0, 0]
click at [110, 286] on h2 "Specifications" at bounding box center [103, 290] width 110 height 21
click at [114, 281] on h2 "Specifications" at bounding box center [103, 290] width 110 height 21
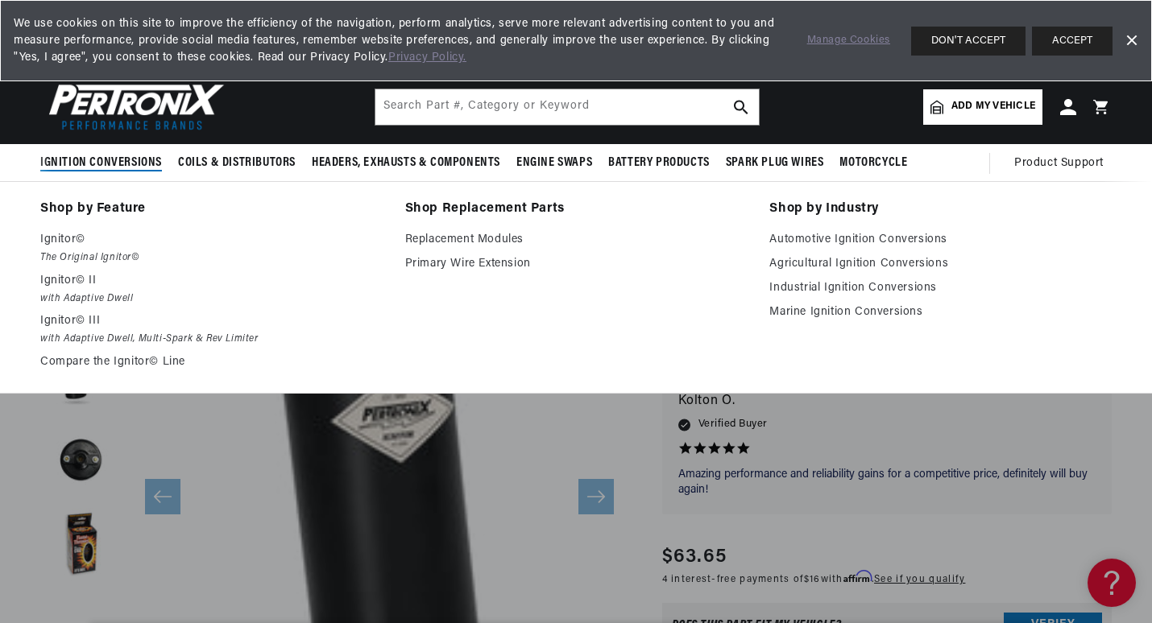
scroll to position [0, 488]
click at [122, 358] on link "Compare the Ignitor© Line" at bounding box center [211, 362] width 342 height 19
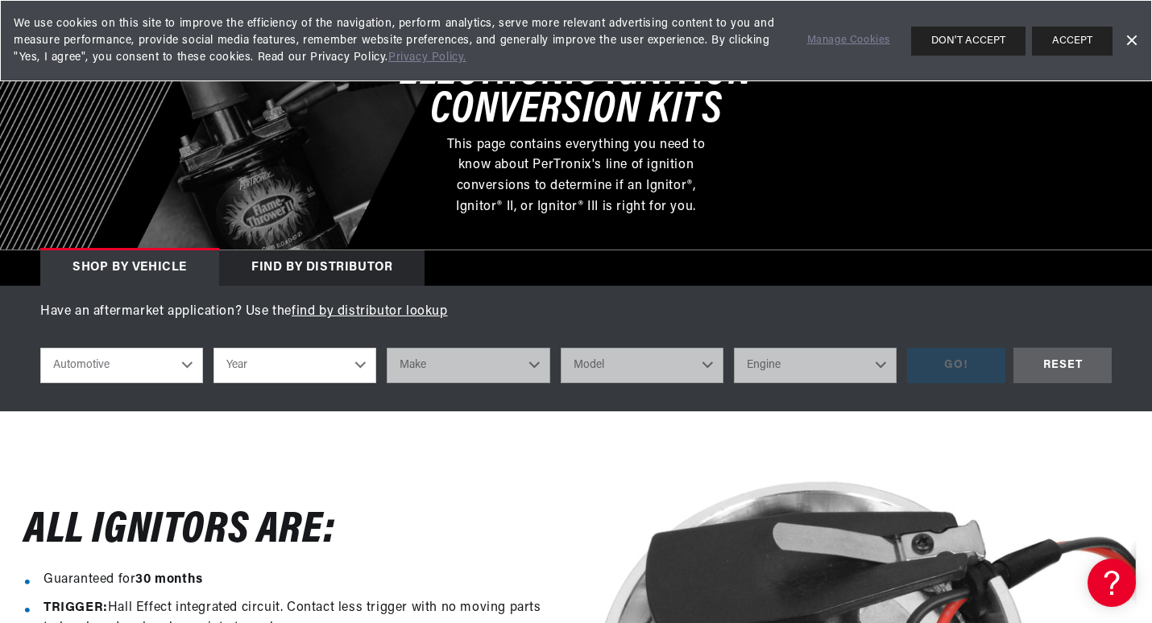
click at [186, 363] on select "Automotive Agricultural Industrial Marine Motorcycle" at bounding box center [121, 365] width 163 height 35
click at [40, 348] on select "Automotive Agricultural Industrial Marine Motorcycle" at bounding box center [121, 365] width 163 height 35
click at [92, 395] on div "shop by vehicle What are you working on? Automotive Agricultural Industrial Mar…" at bounding box center [575, 366] width 1071 height 60
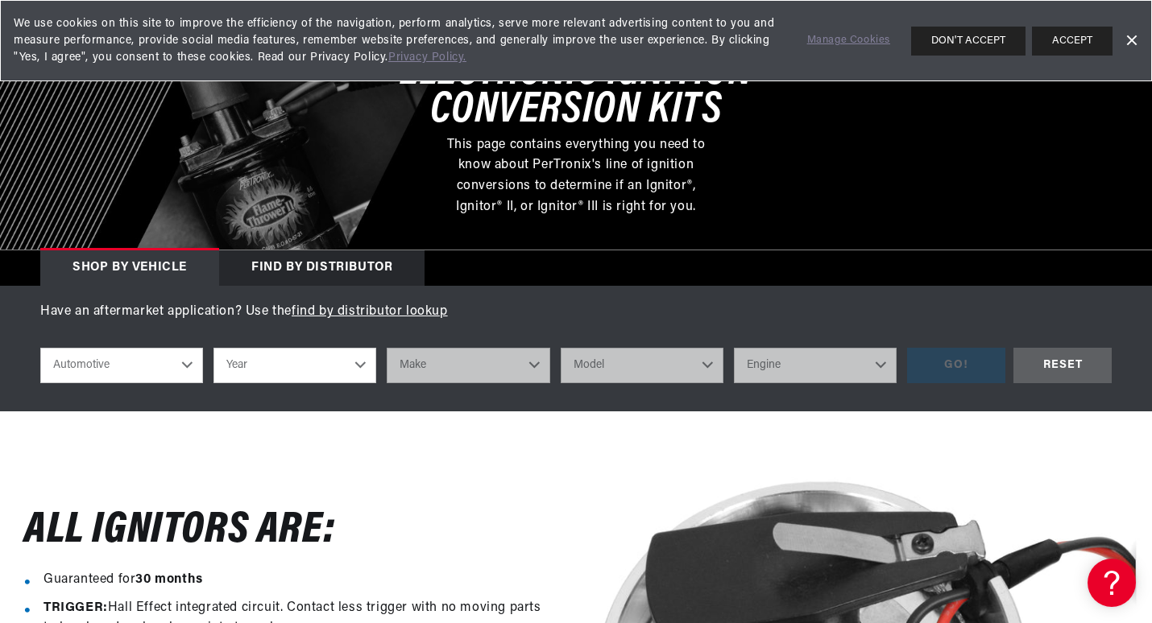
click at [354, 365] on select "Year [DATE] 2023 2022 2021 2020 2019 2018 2017 2016 2015 2014 2013 2012 2011 20…" at bounding box center [294, 365] width 163 height 35
select select "1970"
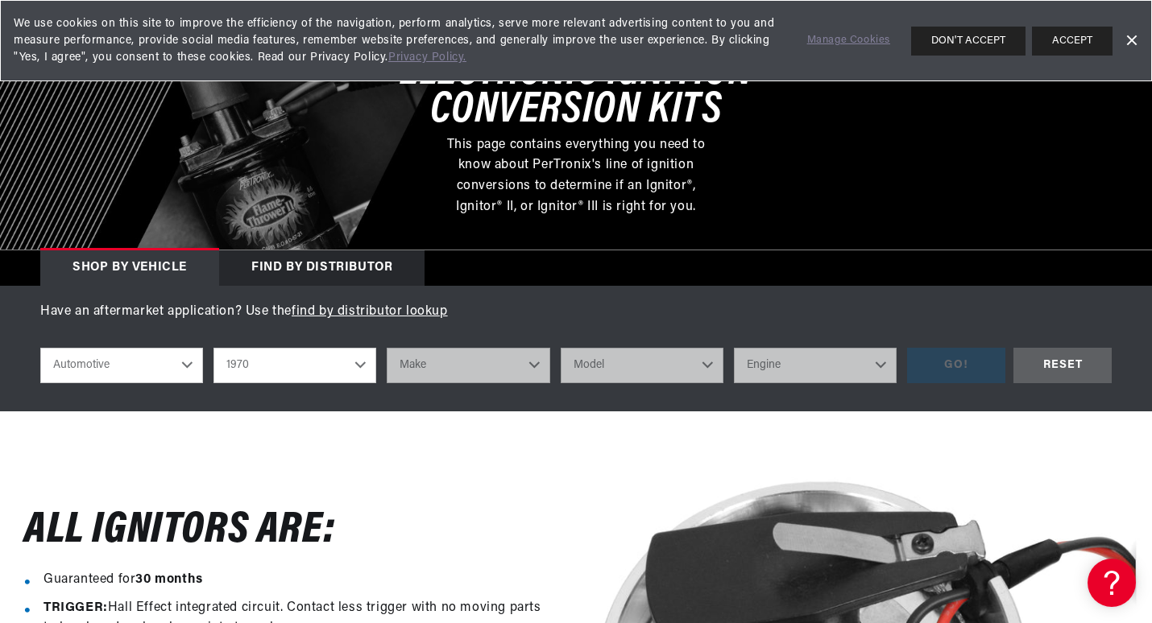
click at [213, 348] on select "Year [DATE] 2023 2022 2021 2020 2019 2018 2017 2016 2015 2014 2013 2012 2011 20…" at bounding box center [294, 365] width 163 height 35
click at [242, 220] on div at bounding box center [576, 136] width 1152 height 227
select select "1970"
click at [534, 362] on select "Make Alfa Romeo American Motors Aston [PERSON_NAME] Audi [GEOGRAPHIC_DATA] [PER…" at bounding box center [468, 365] width 163 height 35
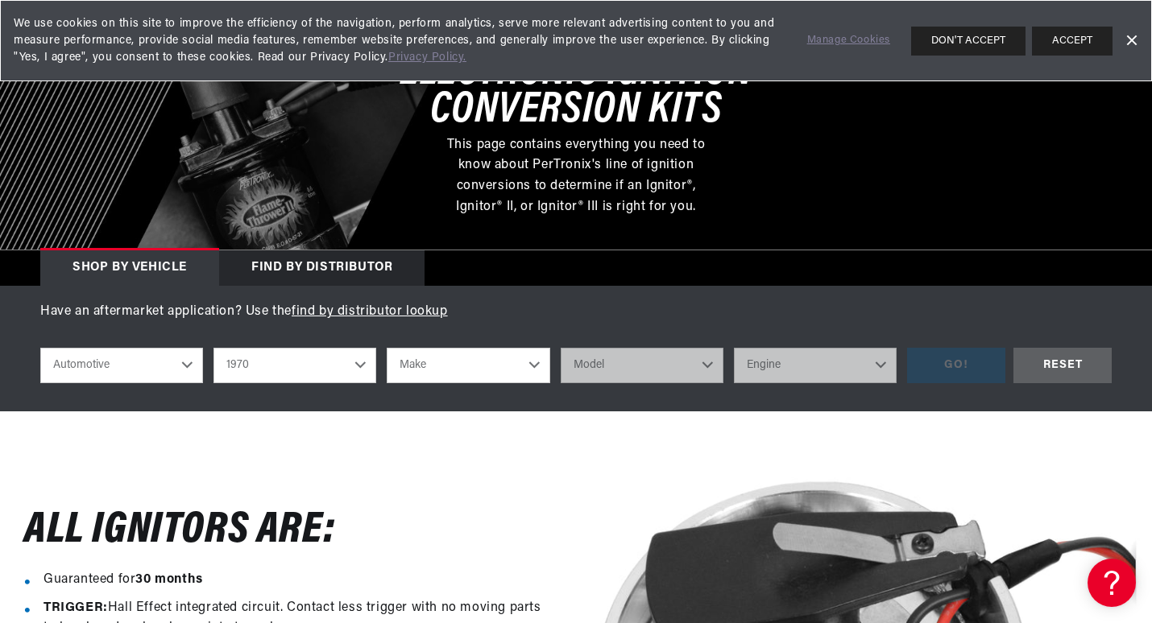
click at [534, 362] on select "Make Alfa Romeo American Motors Aston Martin Audi Austin Austin Healey Avanti B…" at bounding box center [468, 365] width 163 height 35
select select "Volkswagen"
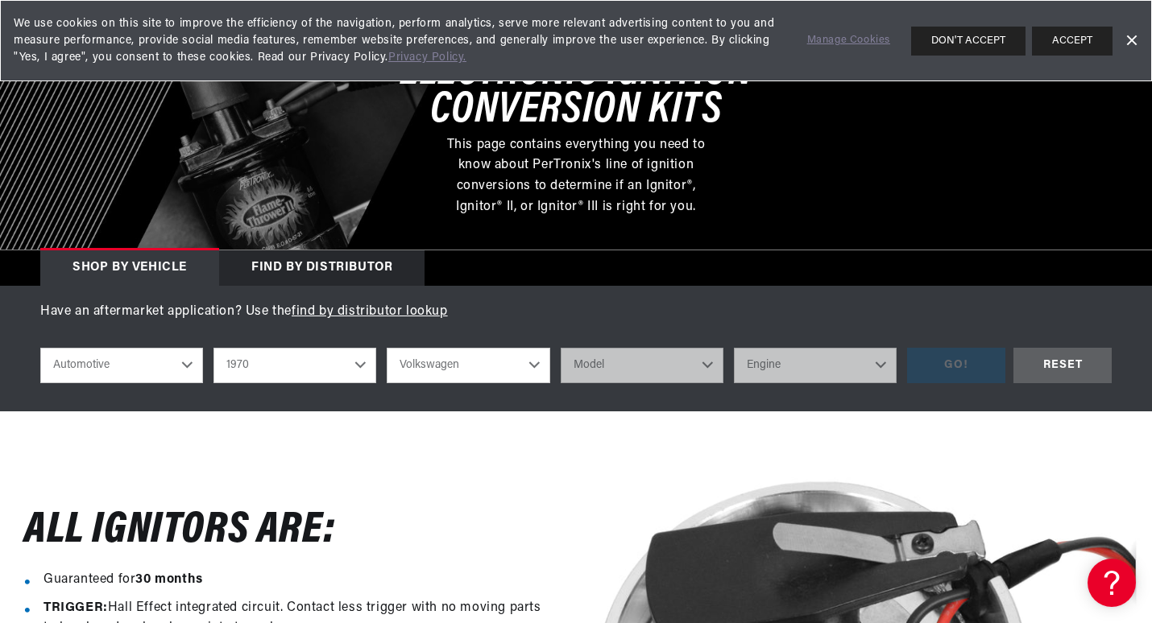
click at [387, 348] on select "Make Alfa Romeo American Motors Aston Martin Audi Austin Austin Healey Avanti B…" at bounding box center [468, 365] width 163 height 35
select select "Make"
click at [446, 315] on link "find by distributor lookup" at bounding box center [370, 311] width 156 height 13
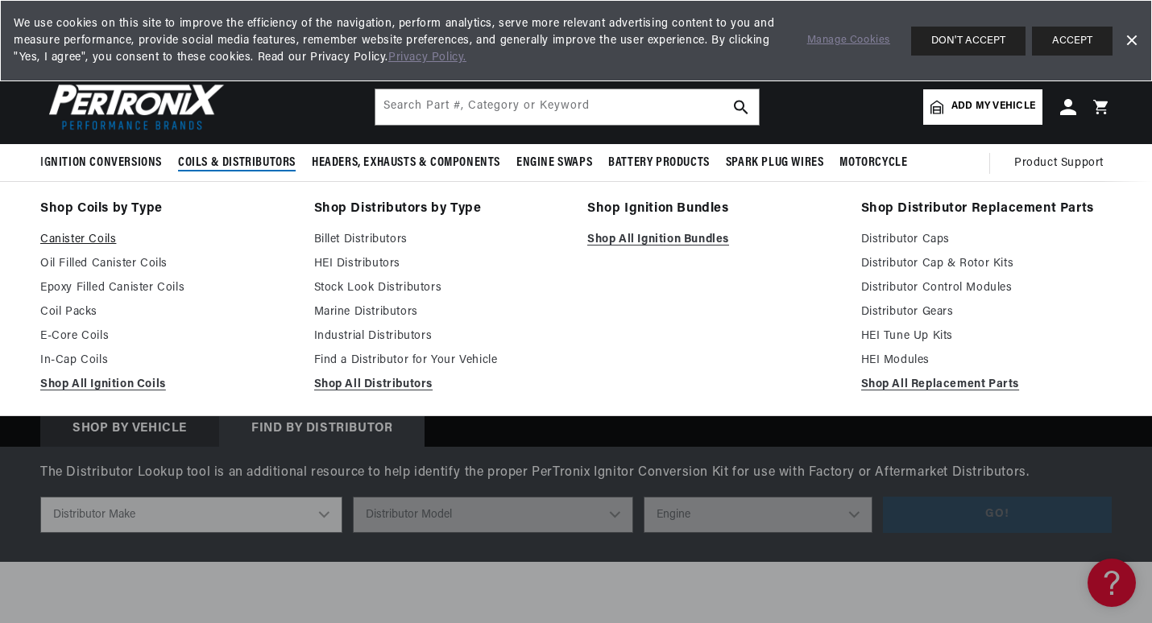
click at [97, 234] on link "Canister Coils" at bounding box center [165, 239] width 251 height 19
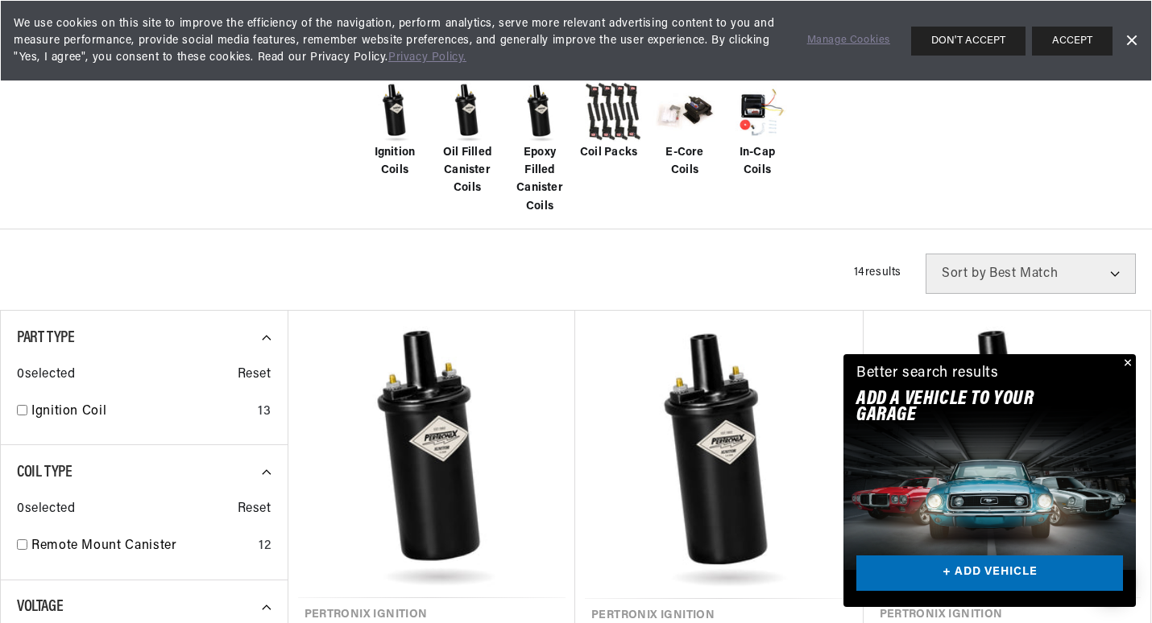
scroll to position [403, 0]
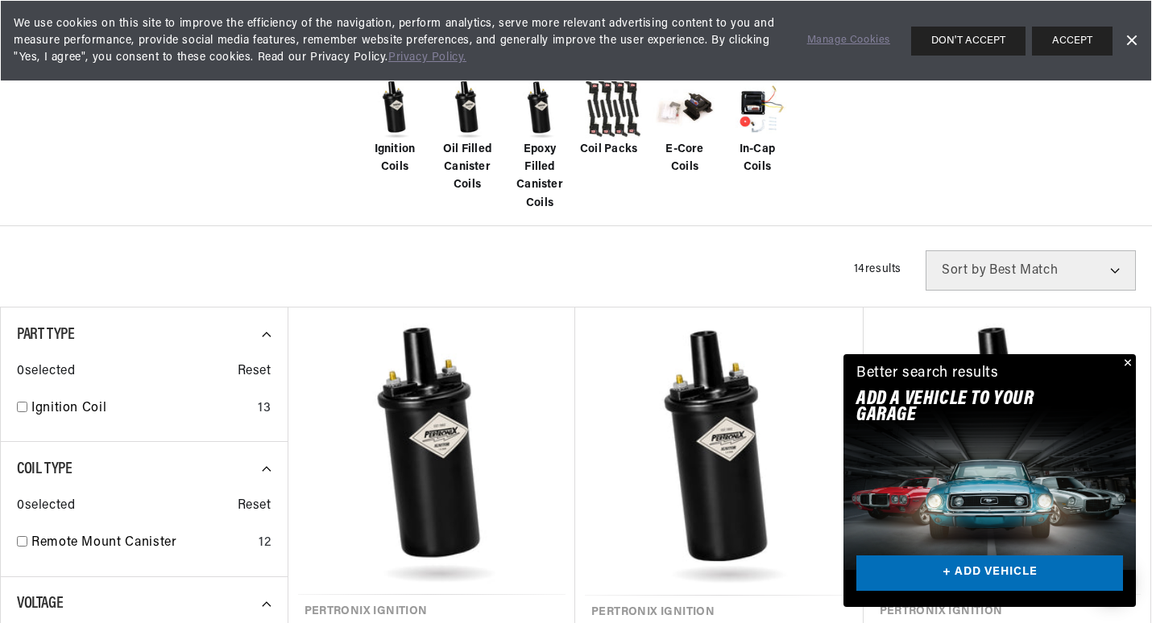
click at [536, 143] on span "Epoxy Filled Canister Coils" at bounding box center [539, 177] width 64 height 72
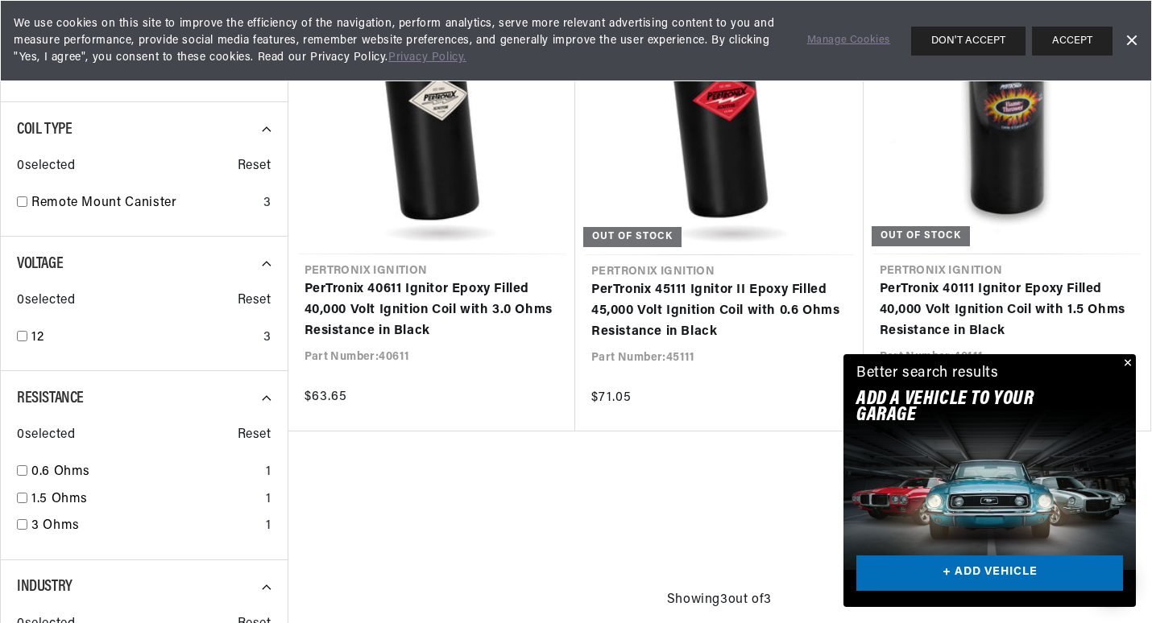
scroll to position [0, 97]
click at [1126, 356] on button "Close" at bounding box center [1125, 363] width 19 height 19
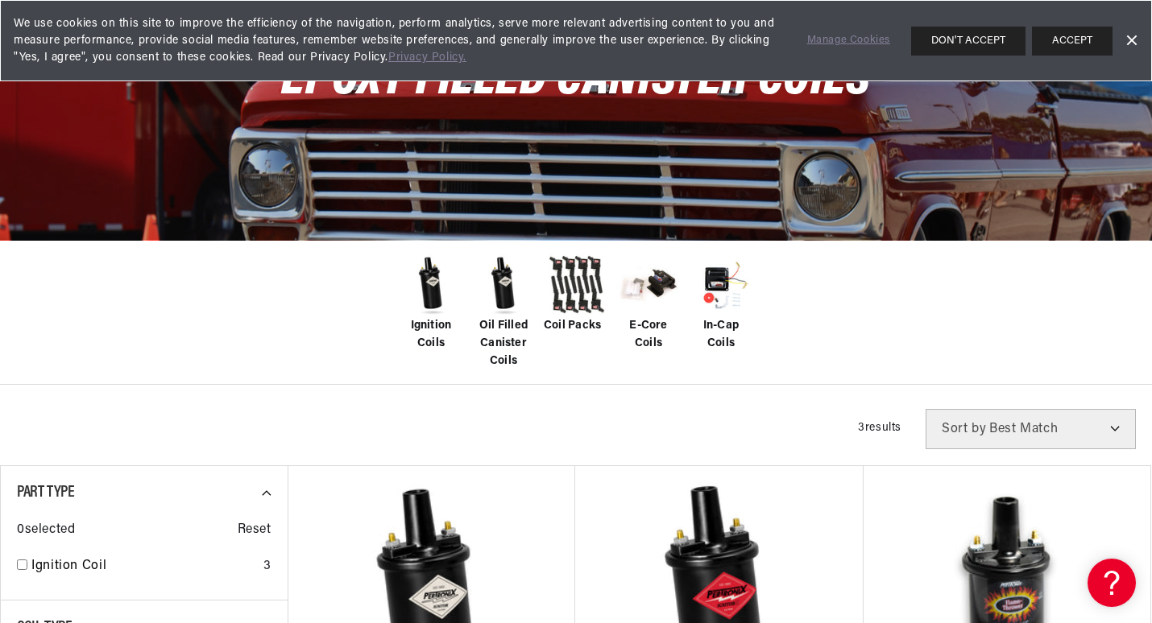
scroll to position [242, 0]
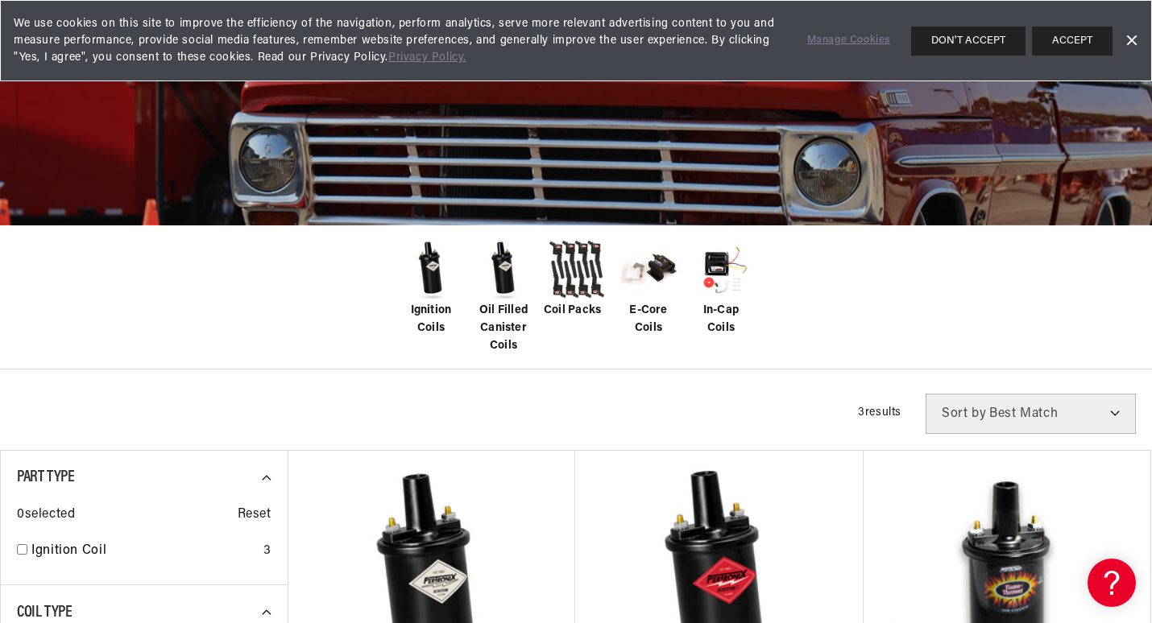
click at [647, 298] on img at bounding box center [648, 270] width 64 height 64
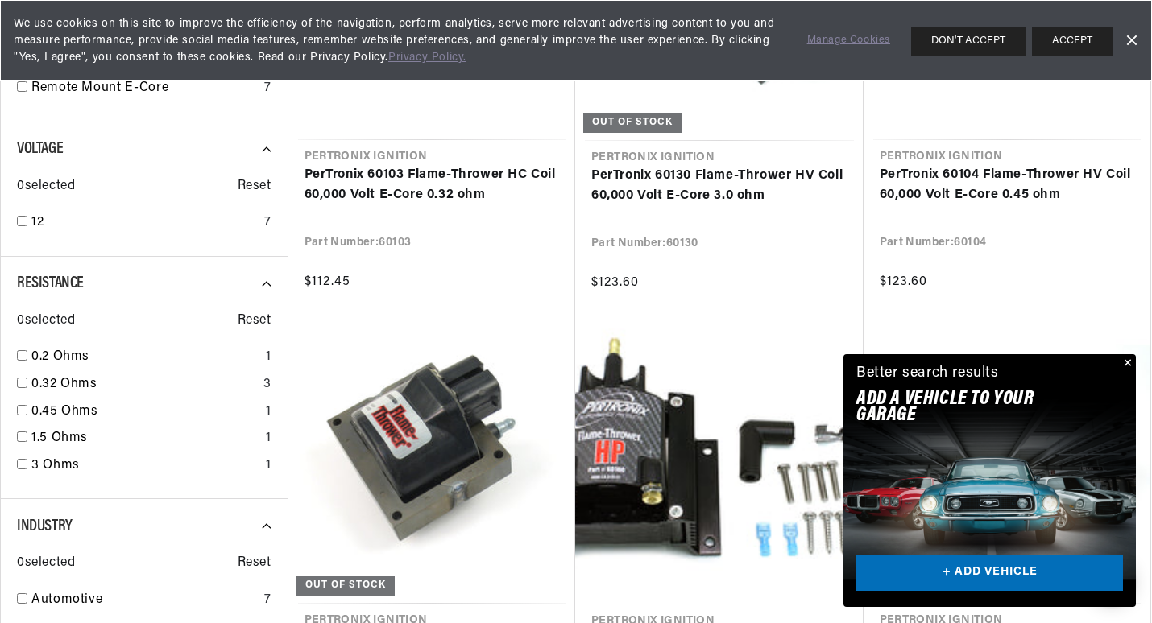
scroll to position [886, 0]
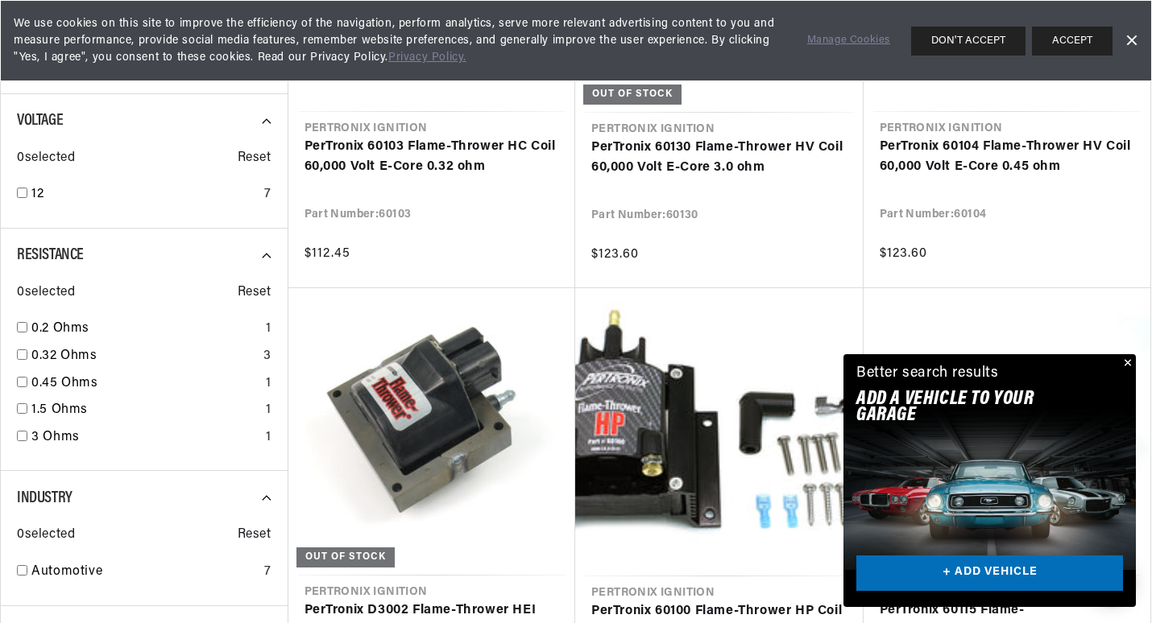
click at [1123, 356] on button "Close" at bounding box center [1125, 363] width 19 height 19
click at [1123, 356] on div "Better search results Add A VEHICLE to your garage + ADD VEHICLE" at bounding box center [989, 389] width 292 height 70
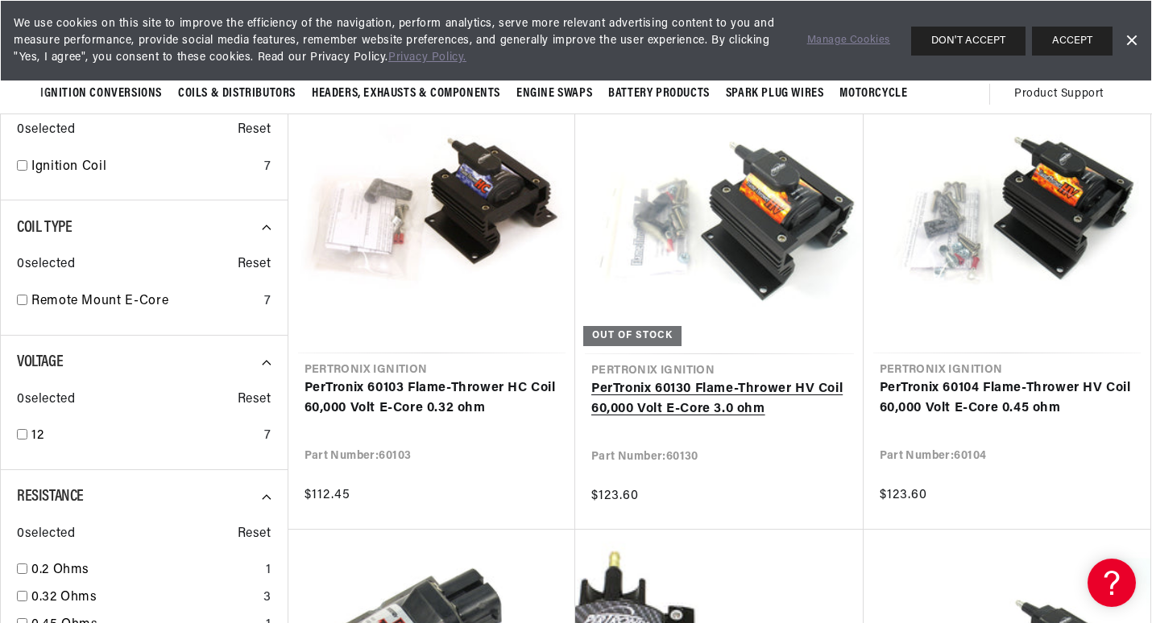
scroll to position [0, 0]
click at [689, 394] on link "PerTronix 60130 Flame-Thrower HV Coil 60,000 Volt E-Core 3.0 ohm" at bounding box center [719, 399] width 256 height 41
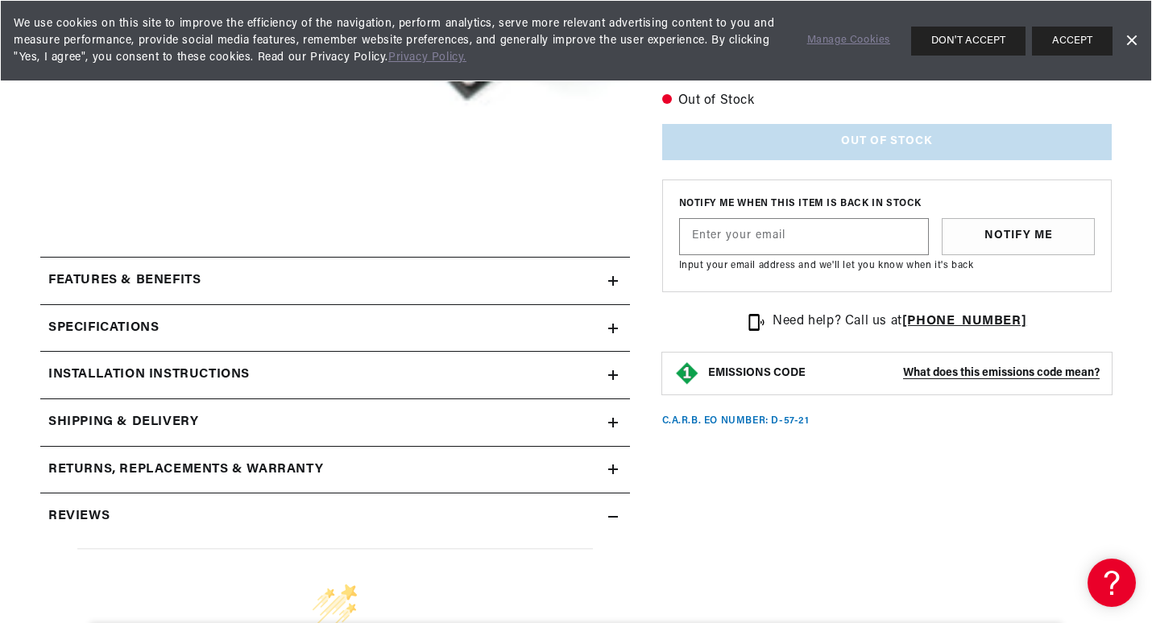
scroll to position [564, 0]
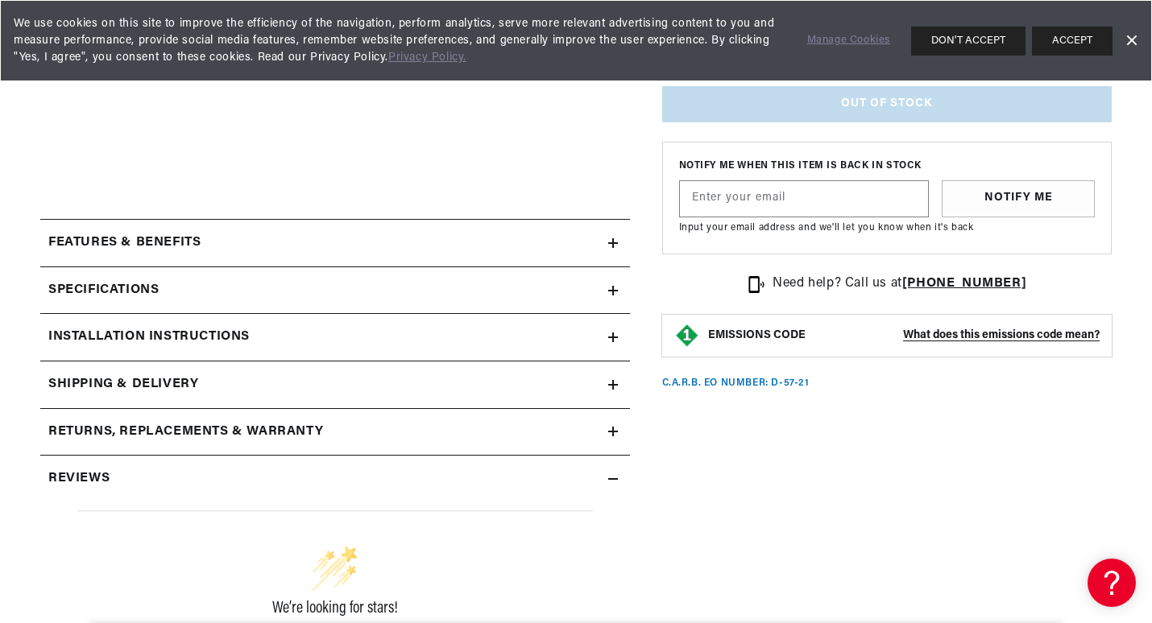
click at [111, 284] on h2 "Specifications" at bounding box center [103, 290] width 110 height 21
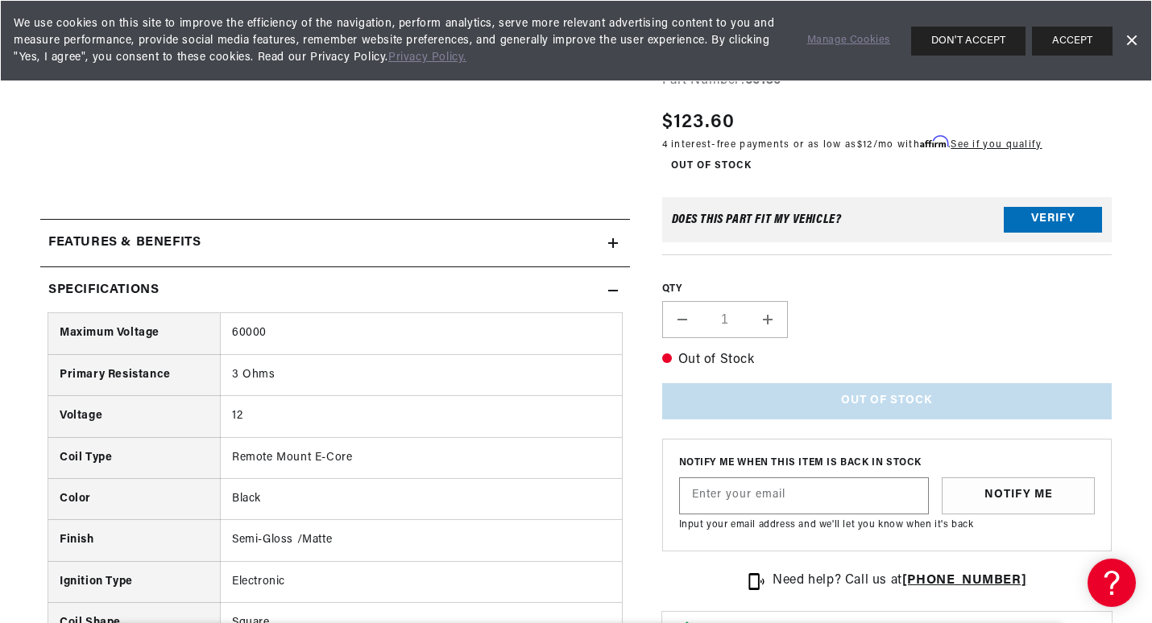
click at [111, 284] on h2 "Specifications" at bounding box center [103, 290] width 110 height 21
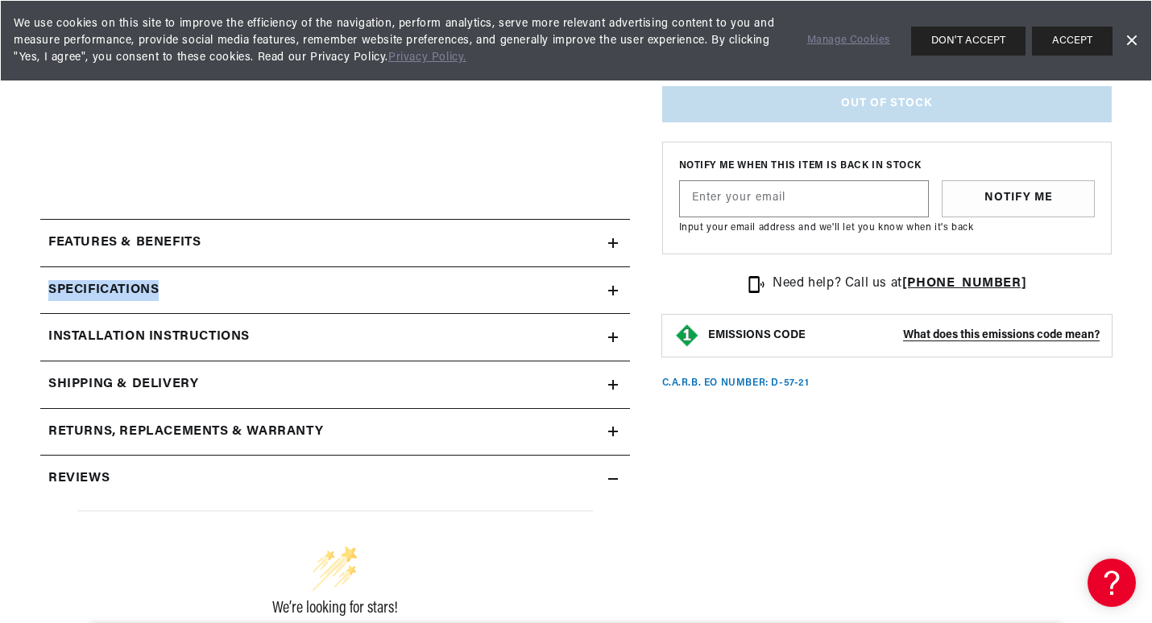
click at [111, 284] on h2 "Specifications" at bounding box center [103, 290] width 110 height 21
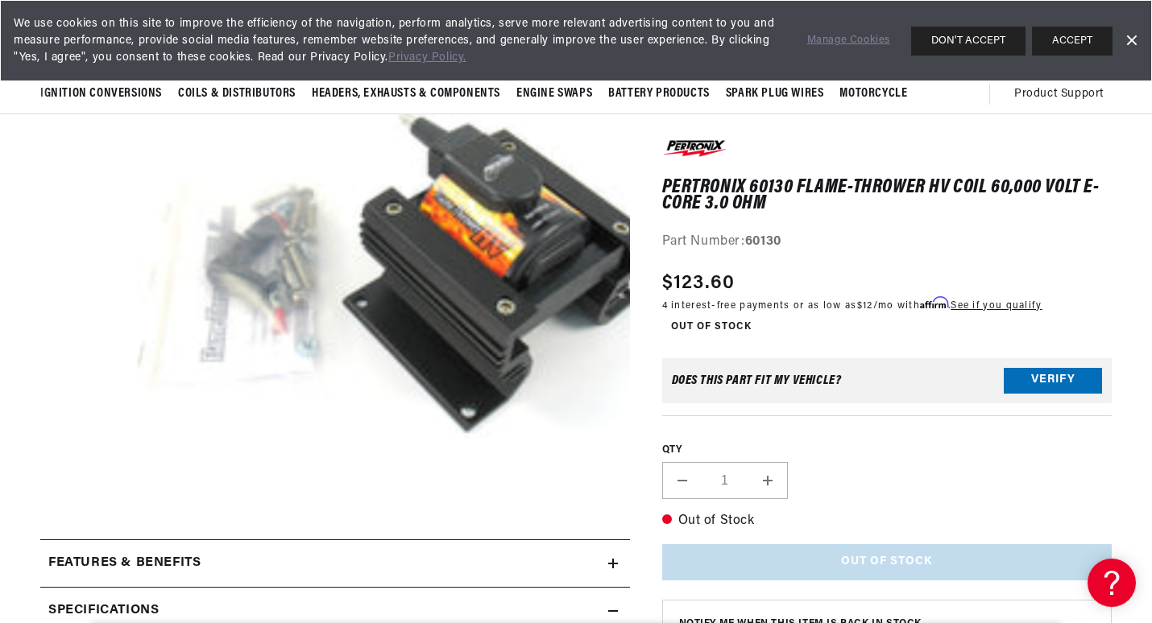
scroll to position [0, 0]
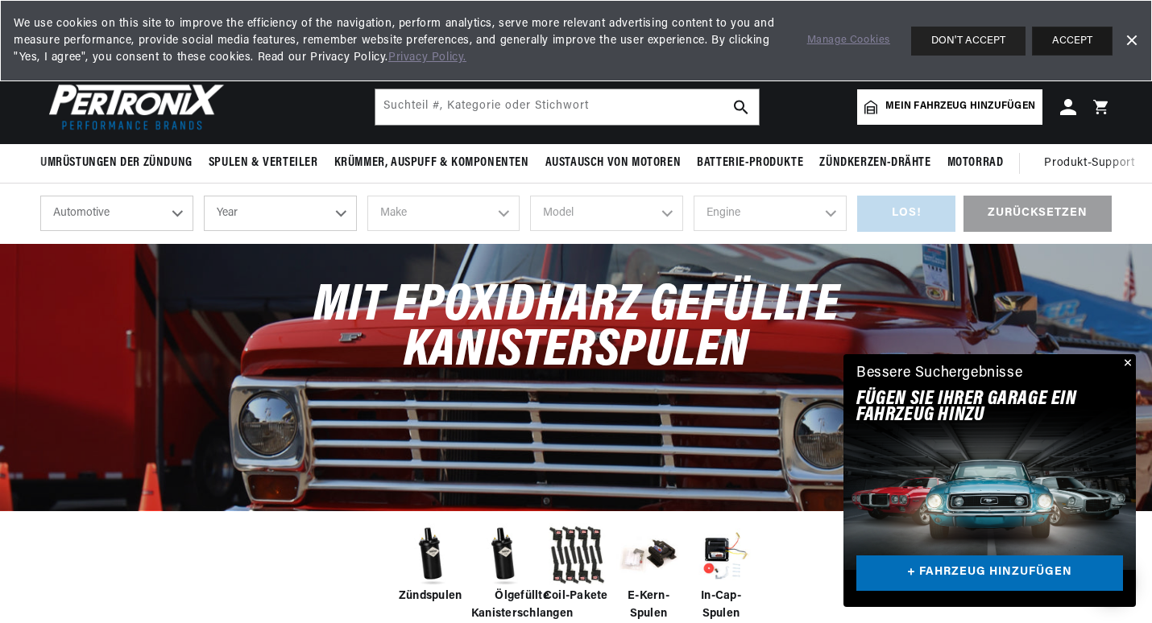
click at [1067, 36] on button "ACCEPT" at bounding box center [1072, 41] width 81 height 29
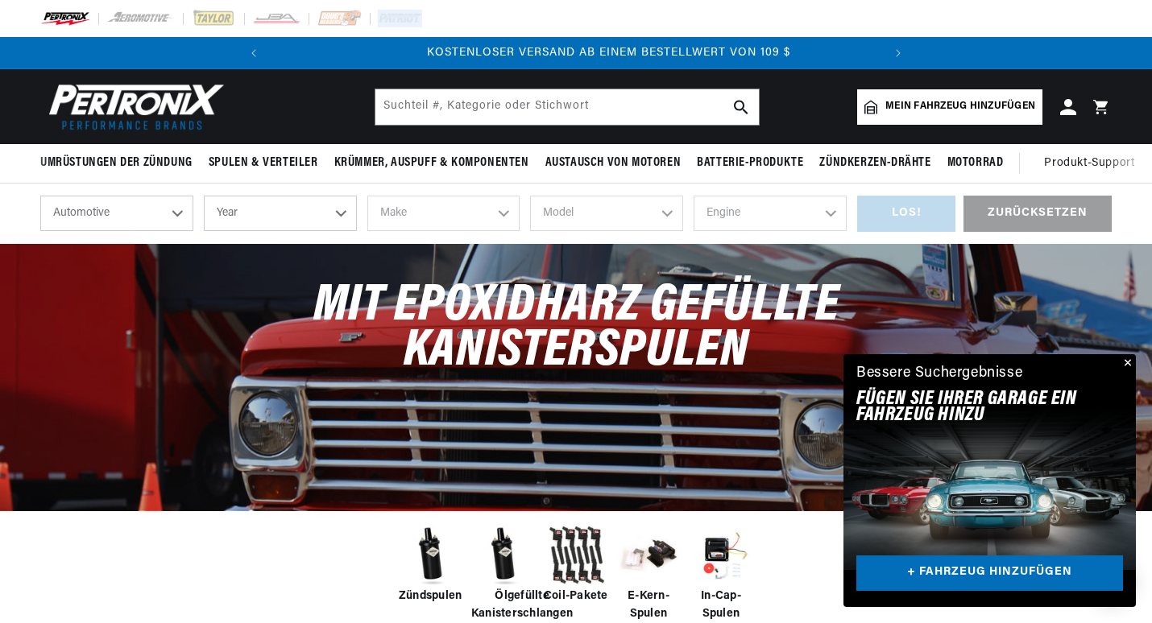
click at [1067, 36] on div at bounding box center [576, 18] width 1152 height 37
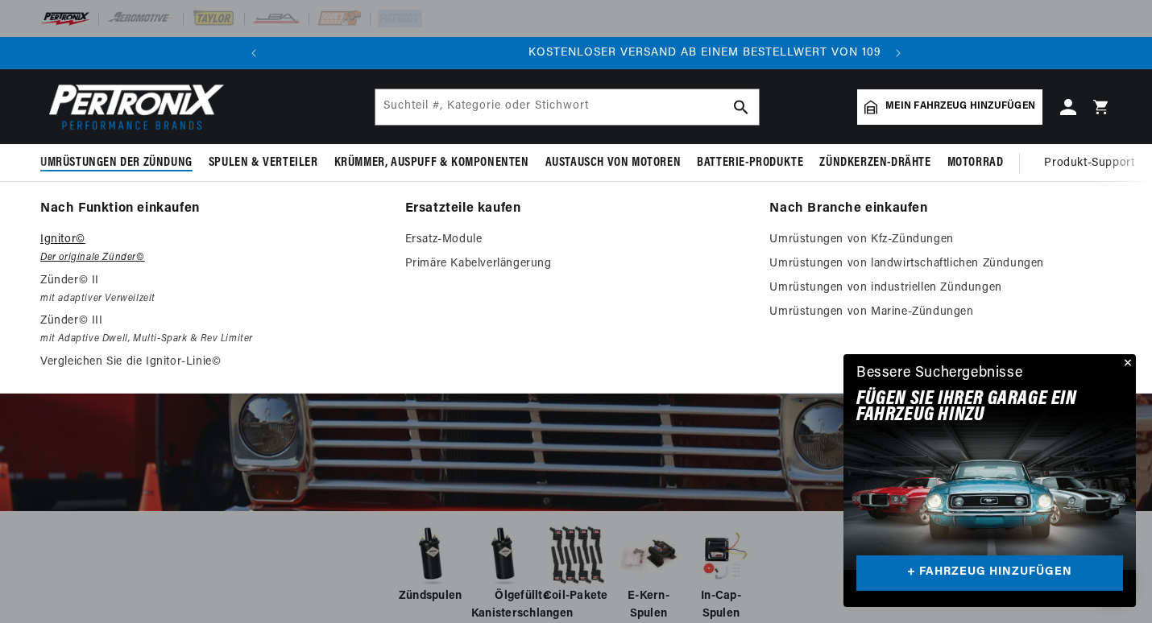
scroll to position [0, 21]
click at [78, 253] on em "Der originale Zünder©" at bounding box center [211, 258] width 342 height 17
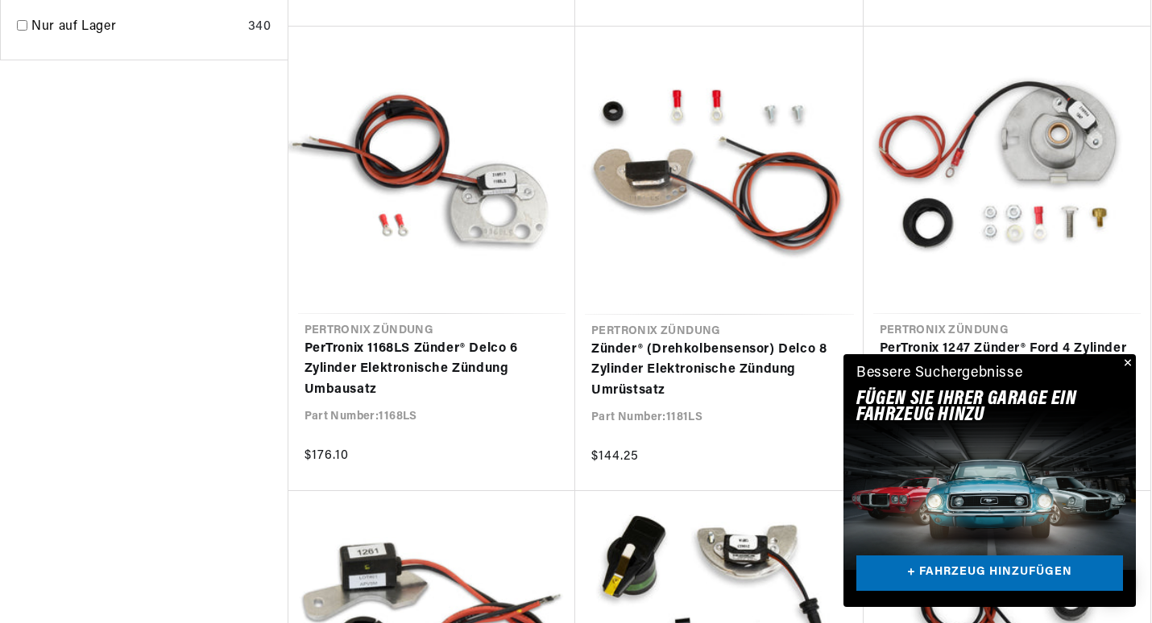
scroll to position [0, 615]
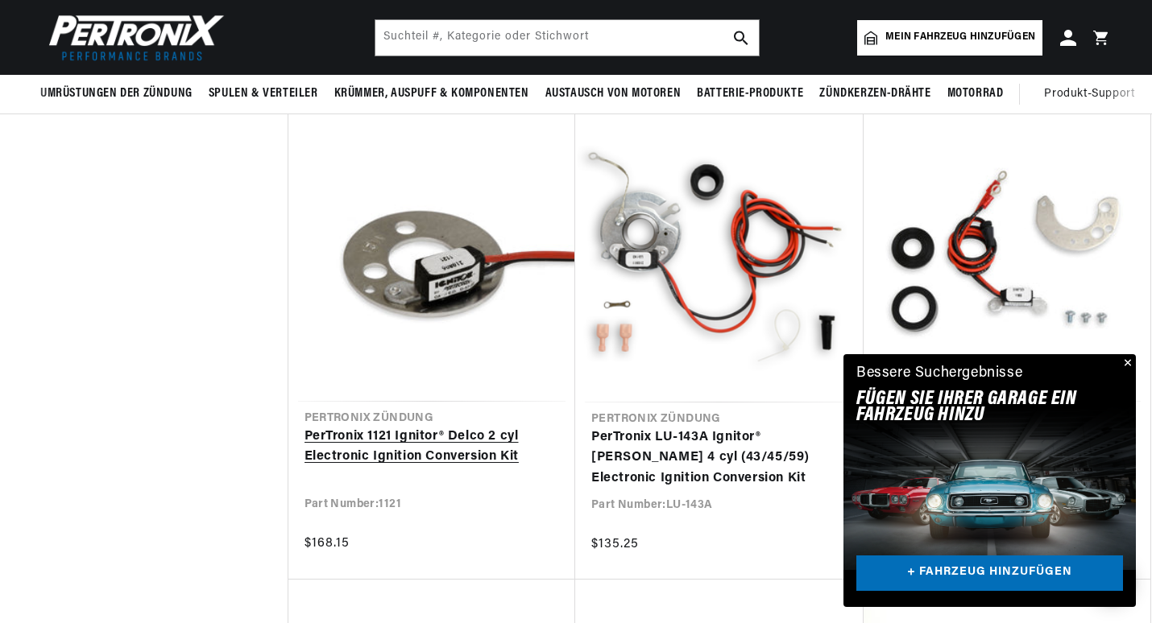
scroll to position [0, 615]
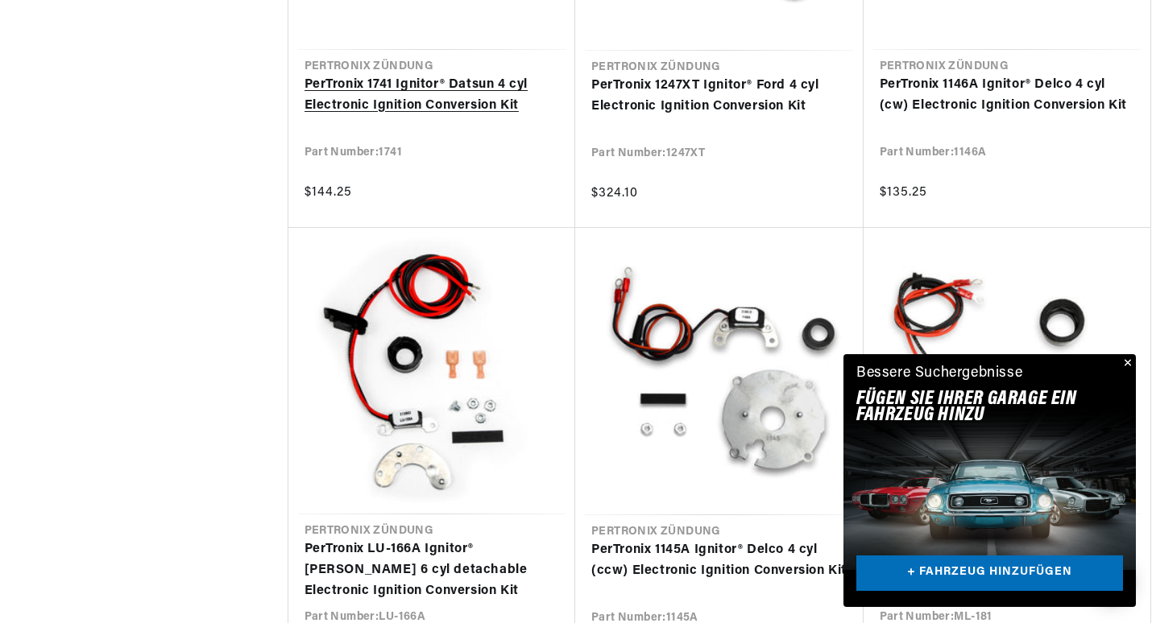
scroll to position [4108, 0]
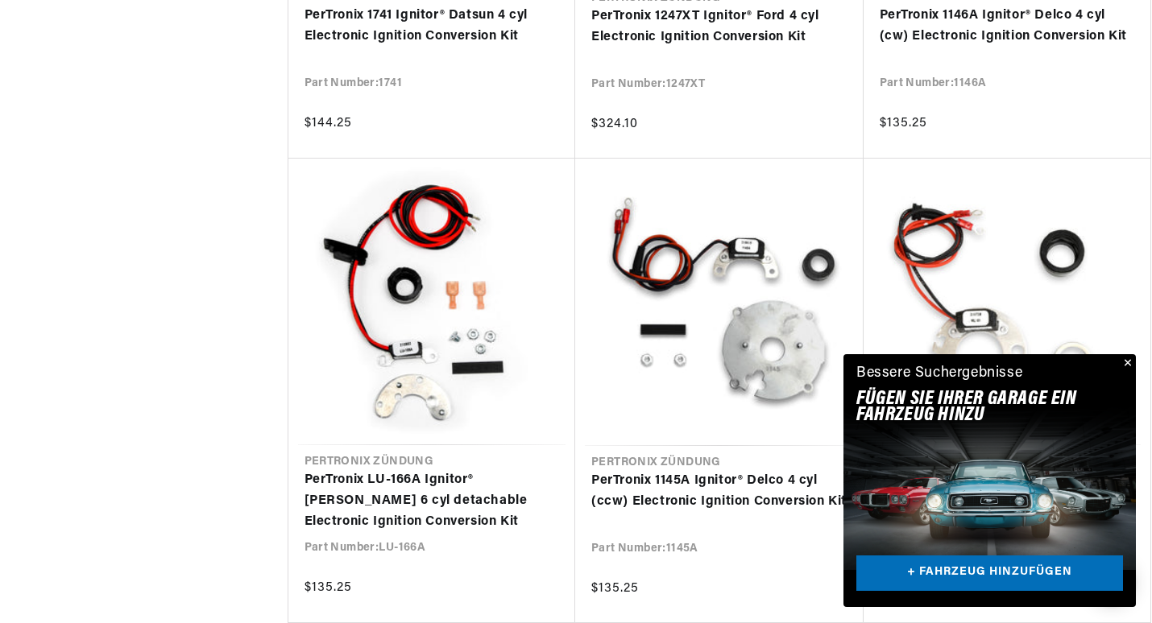
click at [1123, 359] on button "Schließen" at bounding box center [1125, 363] width 19 height 19
click at [1123, 359] on div "Bessere Suchergebnisse Fügen Sie Ihrer Garage ein FAHRZEUG hinzu + FAHRZEUG HIN…" at bounding box center [989, 480] width 292 height 253
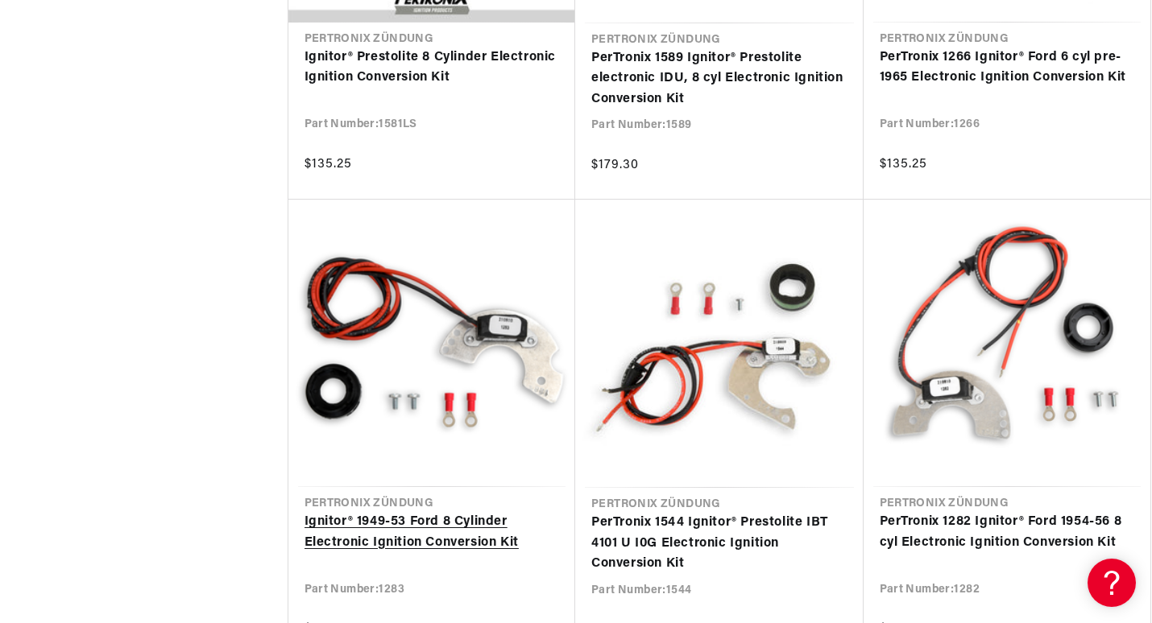
scroll to position [0, 0]
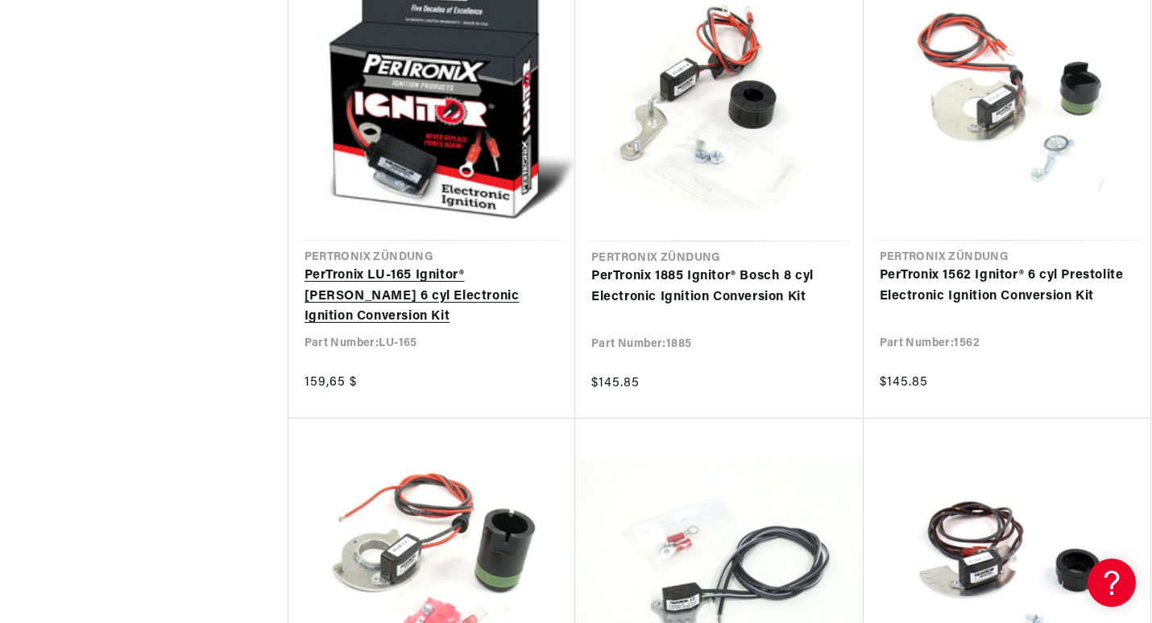
click at [449, 277] on link "PerTronix LU-165 Ignitor® Lucas 6 cyl Electronic Ignition Conversion Kit" at bounding box center [431, 297] width 255 height 62
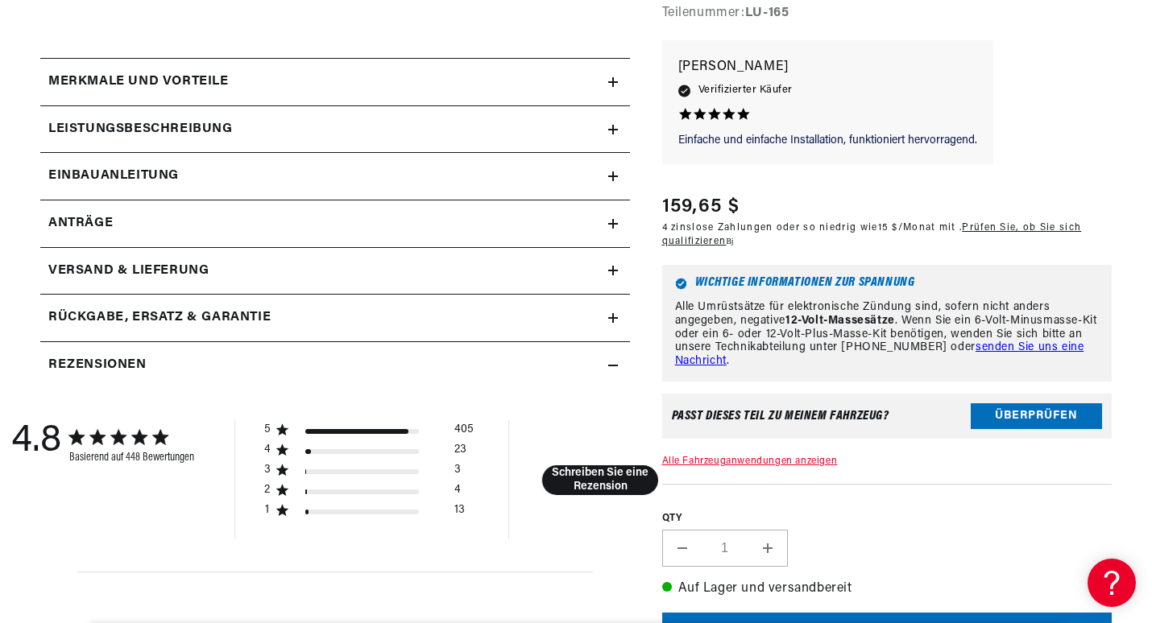
scroll to position [0, 615]
click at [146, 172] on h2 "Einbauanleitung" at bounding box center [113, 176] width 130 height 21
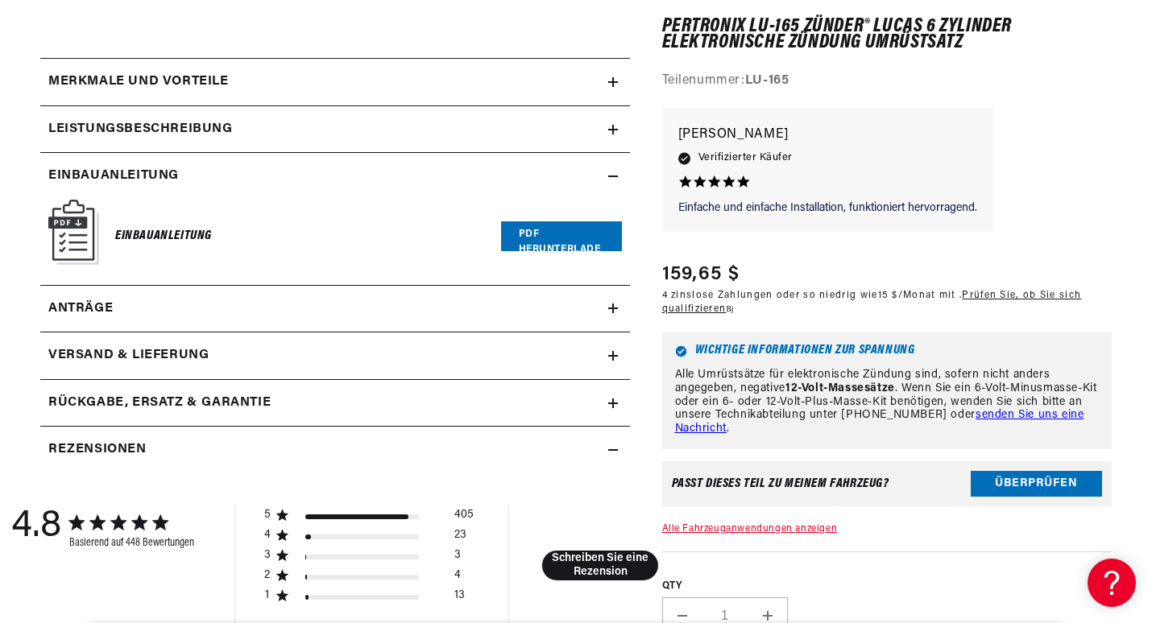
scroll to position [0, 0]
click at [551, 235] on link "PDF herunterladen" at bounding box center [561, 236] width 121 height 30
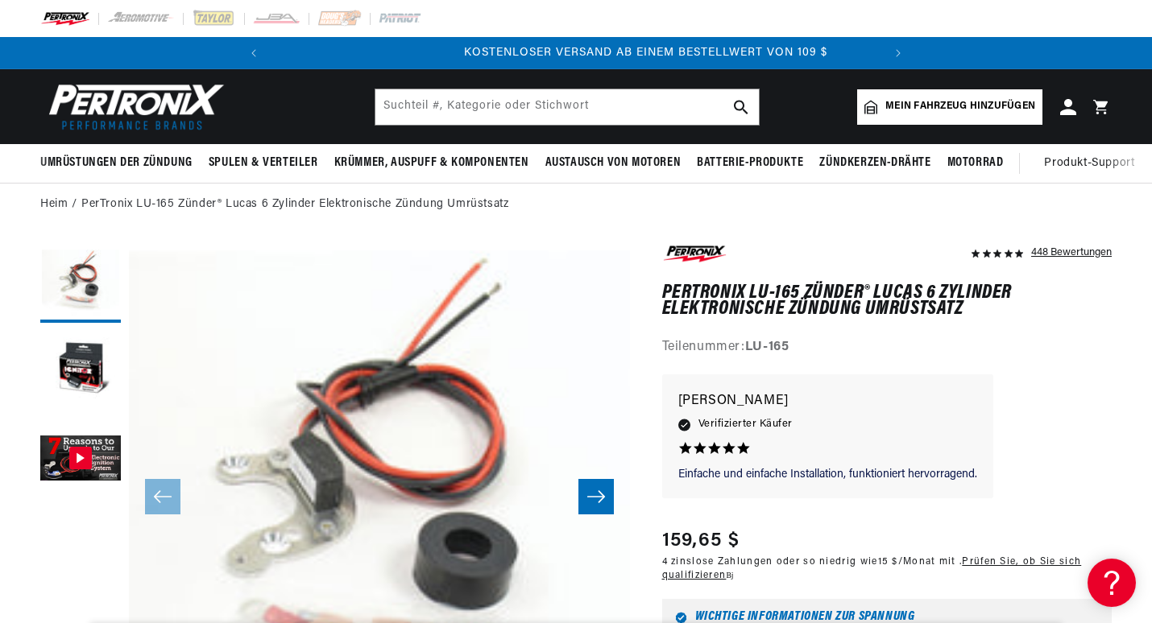
scroll to position [0, 615]
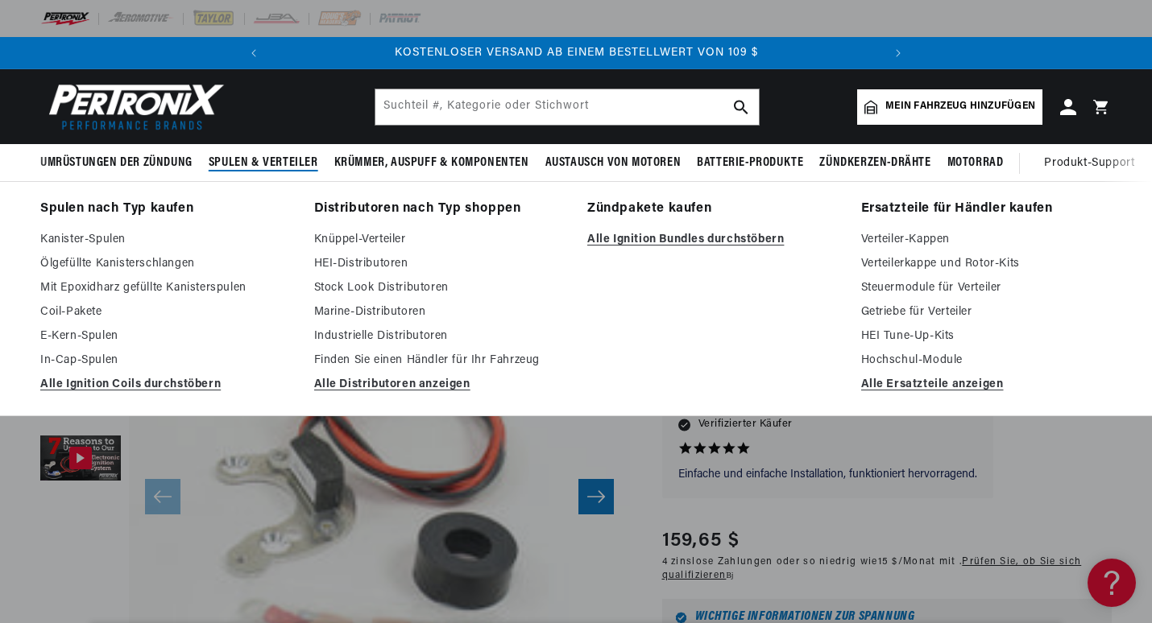
click at [280, 155] on span "Spulen & Verteiler" at bounding box center [264, 163] width 110 height 17
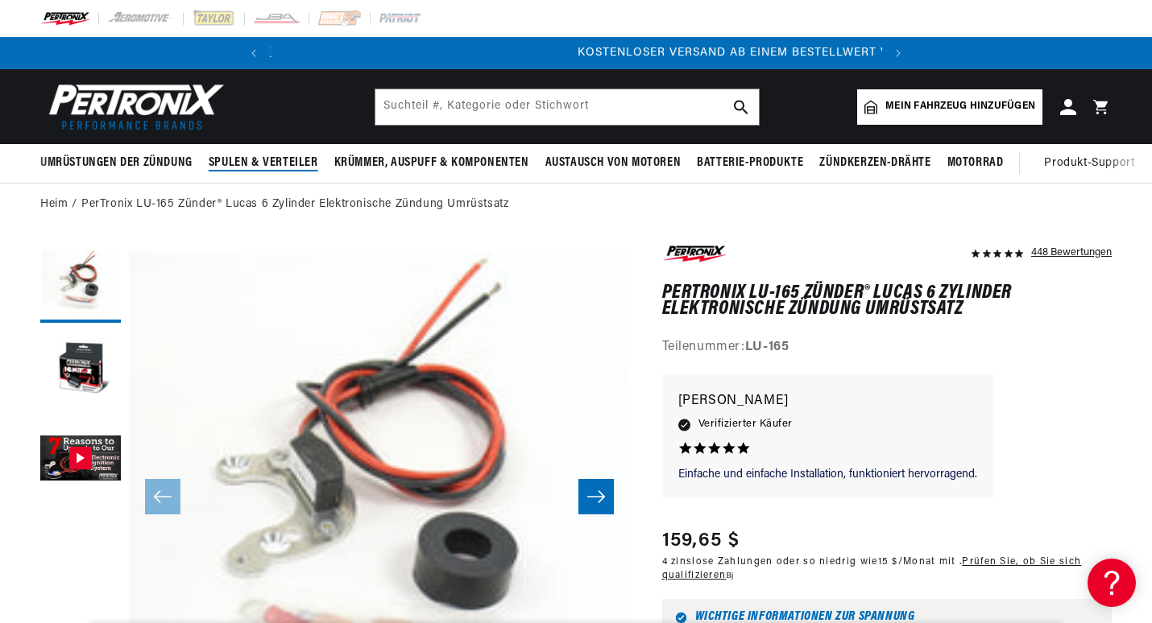
drag, startPoint x: 280, startPoint y: 155, endPoint x: 233, endPoint y: 162, distance: 48.1
click at [233, 162] on span "Spulen & Verteiler" at bounding box center [264, 163] width 110 height 17
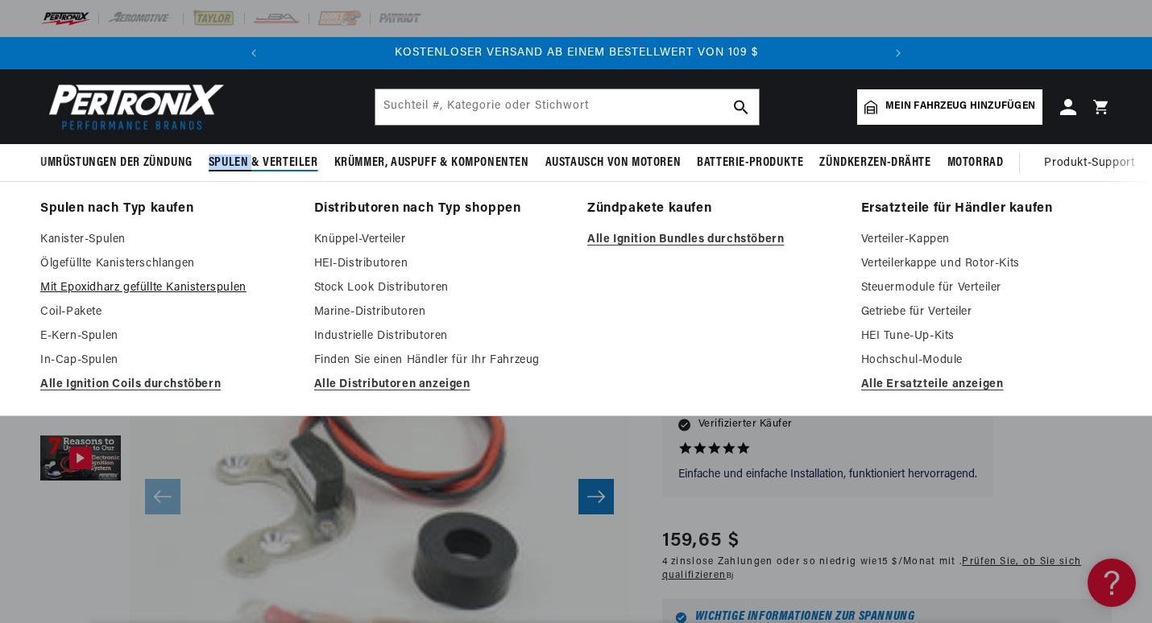
click at [151, 284] on link "Mit Epoxidharz gefüllte Kanisterspulen" at bounding box center [165, 288] width 251 height 19
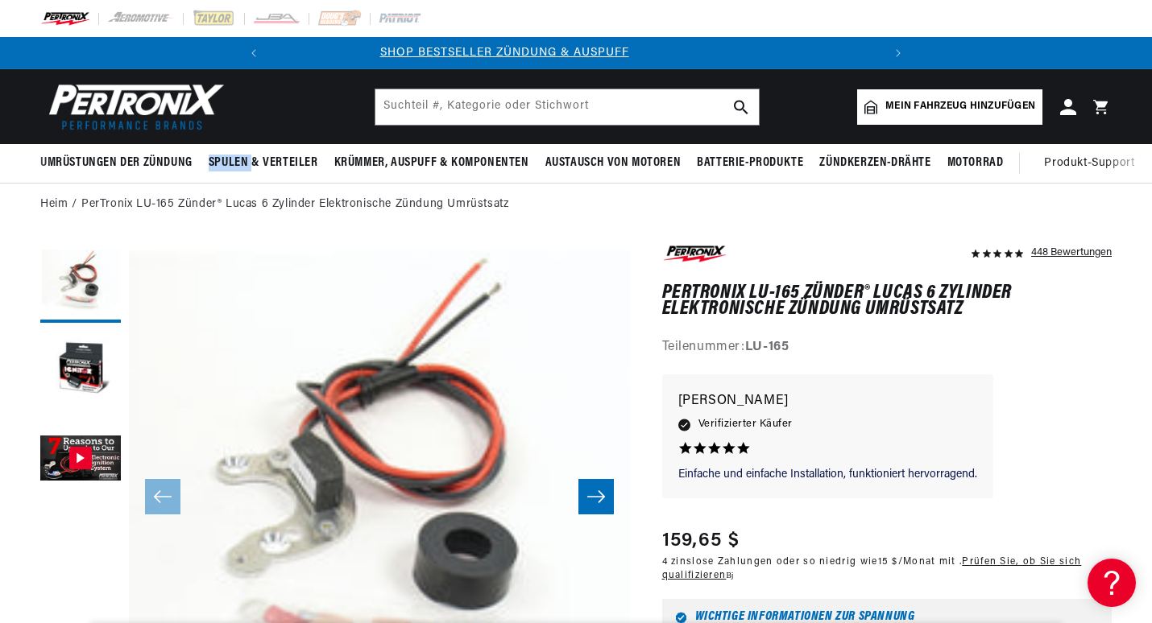
scroll to position [0, 0]
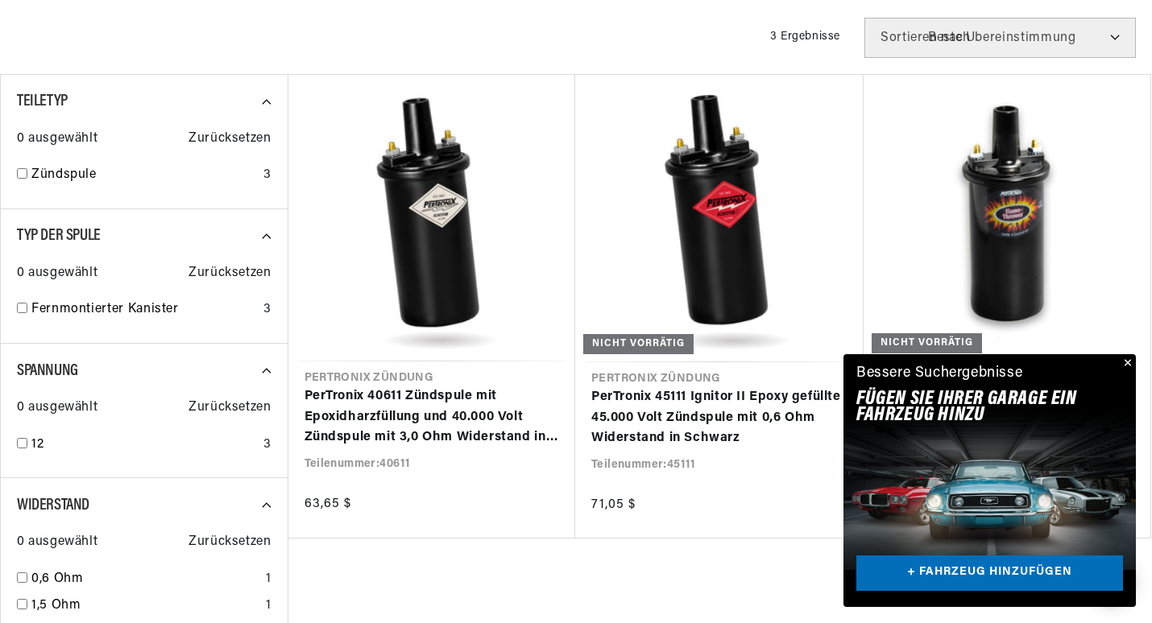
scroll to position [0, 615]
click at [1124, 360] on button "Schließen" at bounding box center [1125, 363] width 19 height 19
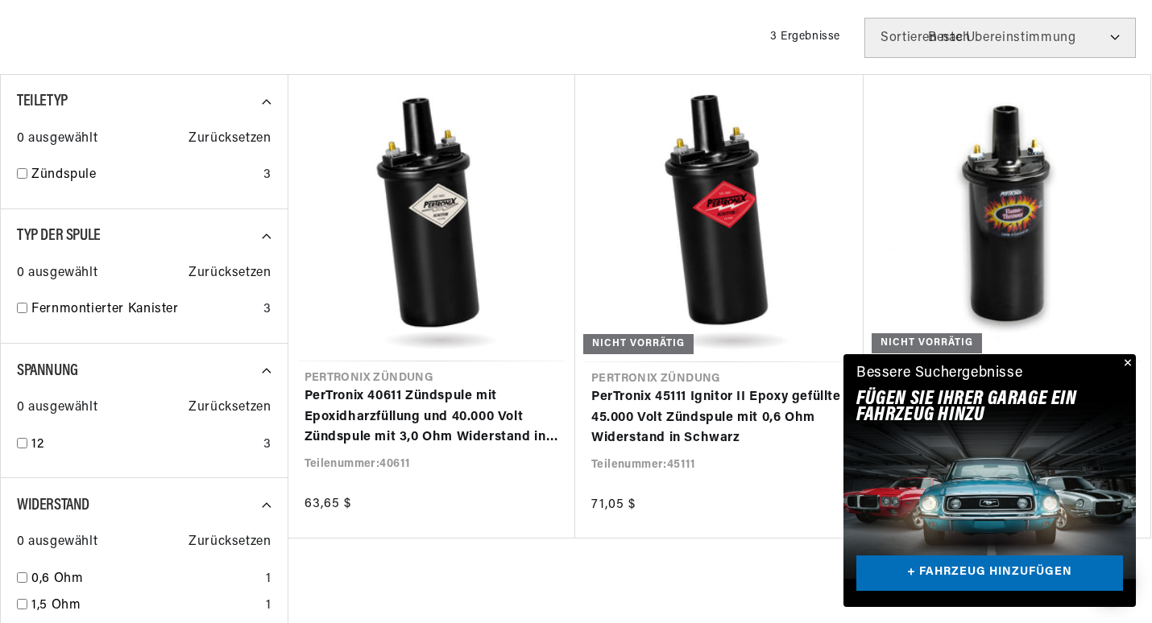
click at [1125, 359] on div "Bessere Suchergebnisse Fügen Sie Ihrer Garage ein FAHRZEUG hinzu + FAHRZEUG HIN…" at bounding box center [989, 480] width 292 height 253
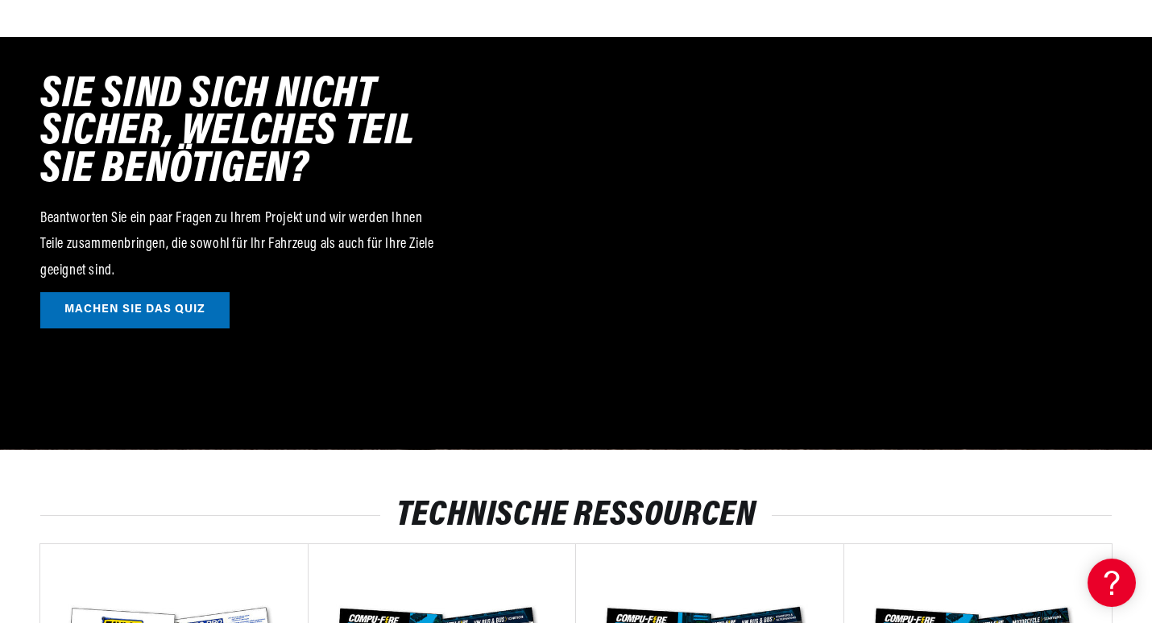
scroll to position [0, 0]
